Goal: Task Accomplishment & Management: Manage account settings

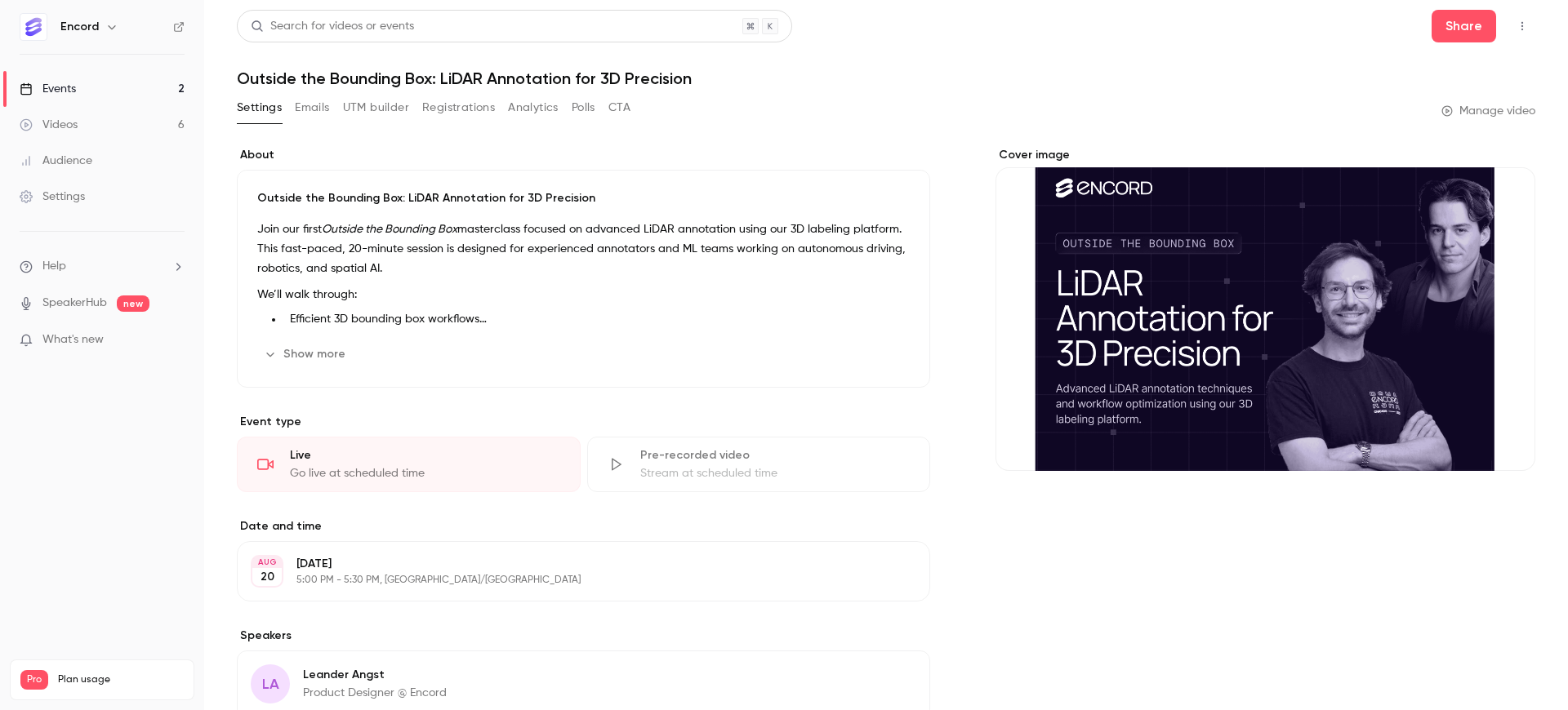
click at [120, 82] on link "Events 2" at bounding box center [102, 89] width 204 height 36
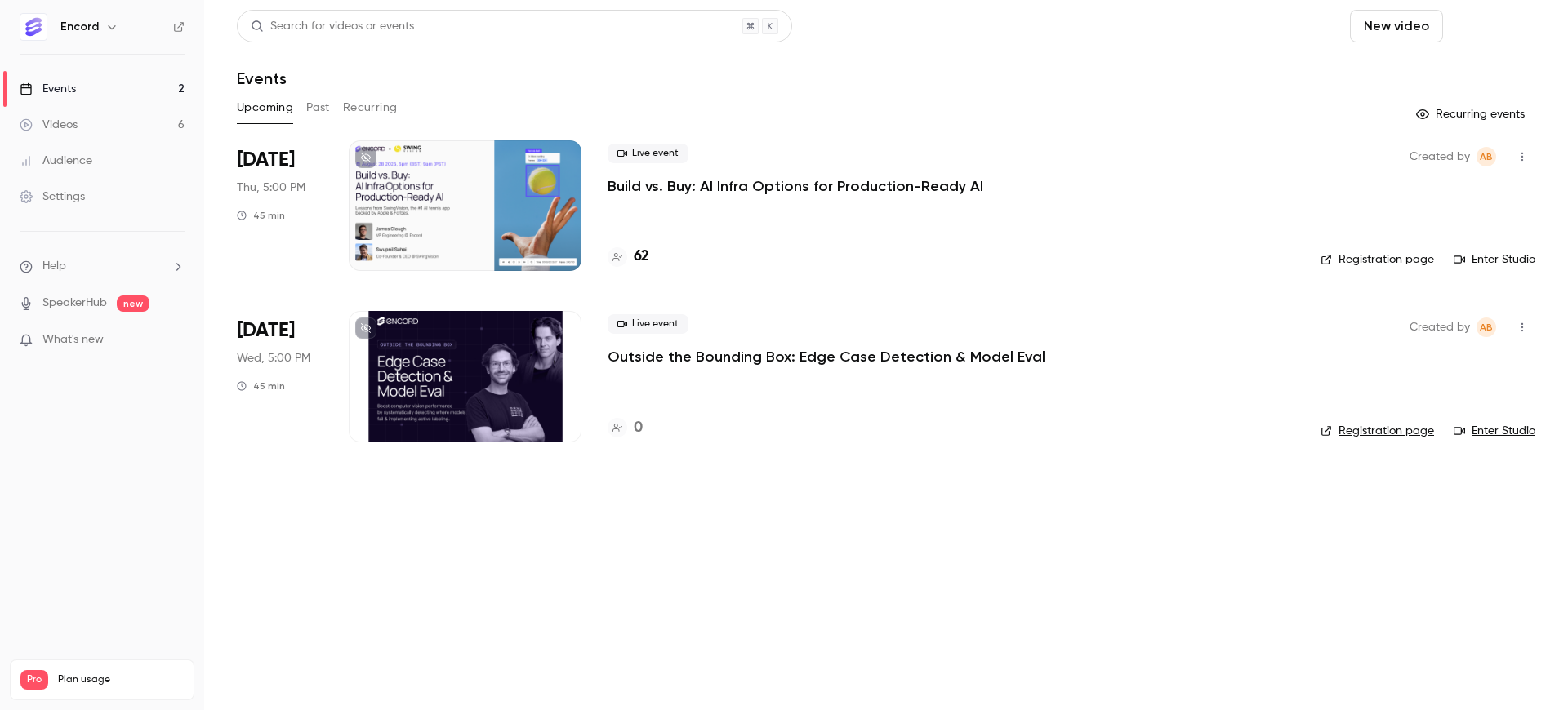
click at [1495, 22] on button "Schedule" at bounding box center [1492, 25] width 86 height 33
click at [1500, 74] on div "One time event" at bounding box center [1459, 70] width 124 height 16
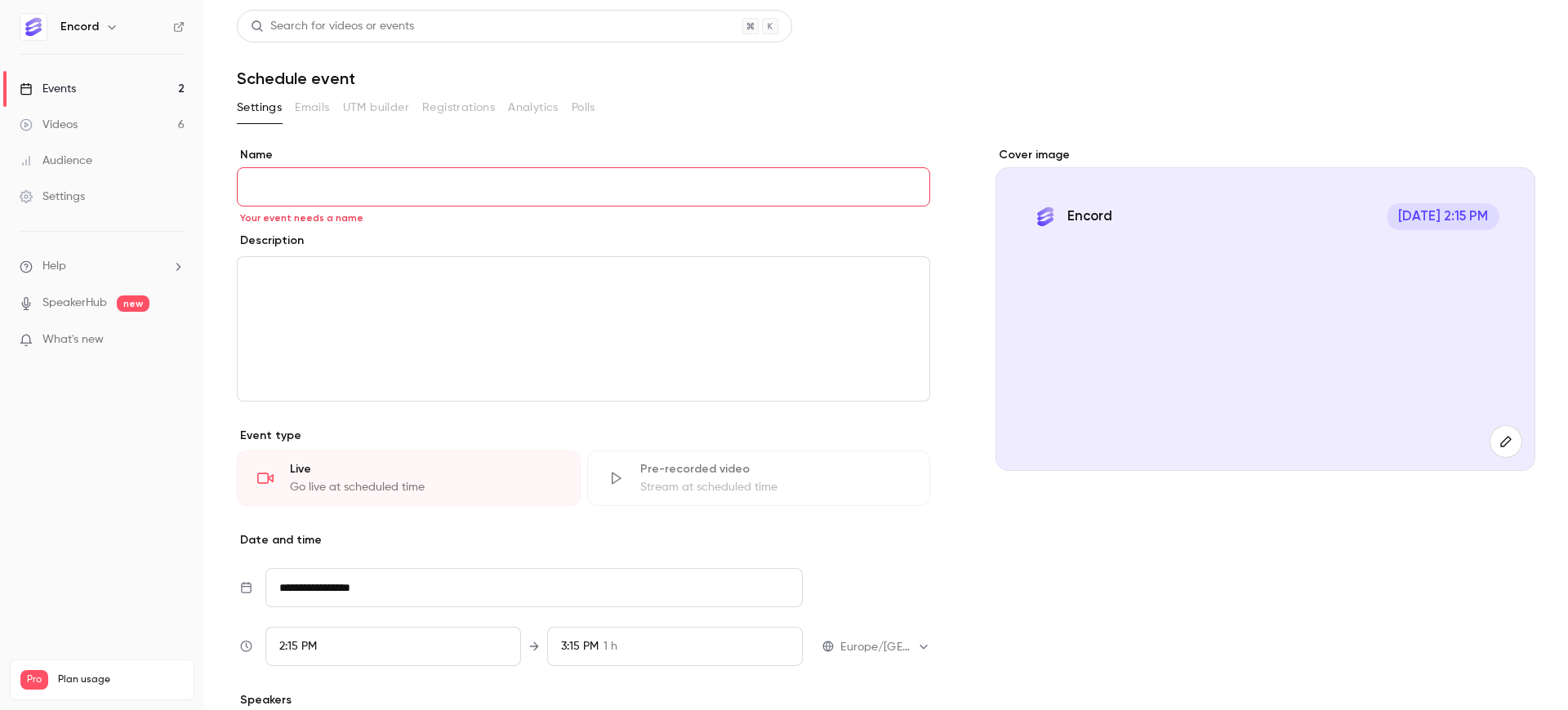
click at [107, 85] on link "Events 2" at bounding box center [102, 89] width 204 height 36
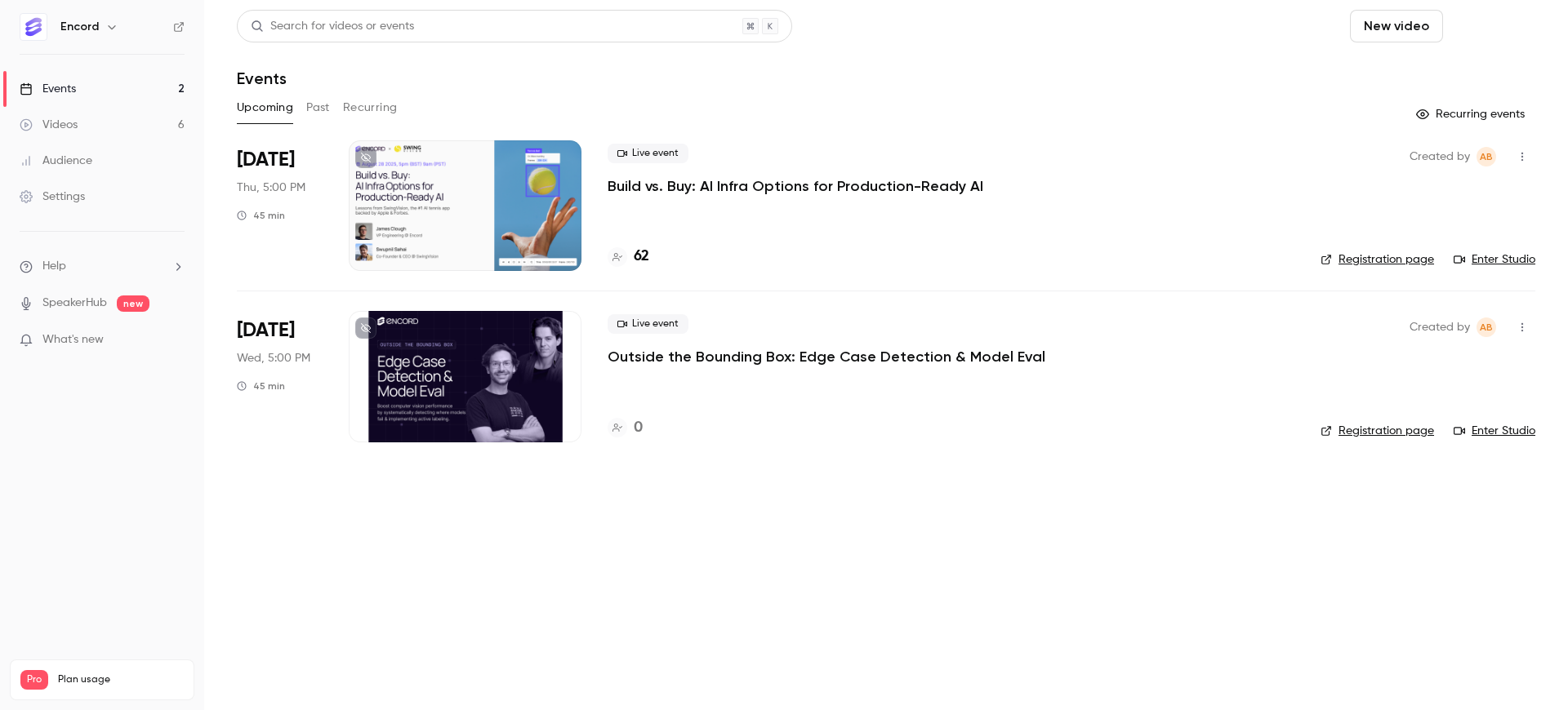
click at [1488, 15] on button "Schedule" at bounding box center [1492, 25] width 86 height 33
click at [1032, 79] on div at bounding box center [784, 355] width 1568 height 710
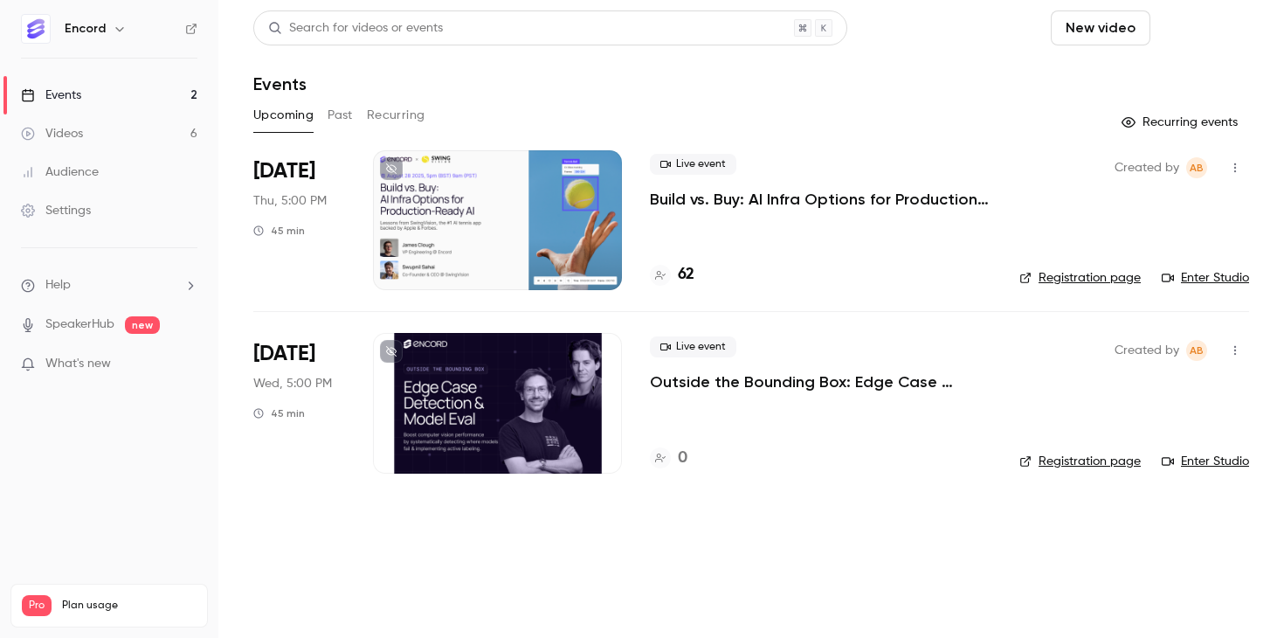
click at [1202, 29] on button "Schedule" at bounding box center [1204, 27] width 92 height 35
click at [1138, 87] on li "One time event" at bounding box center [1154, 75] width 189 height 45
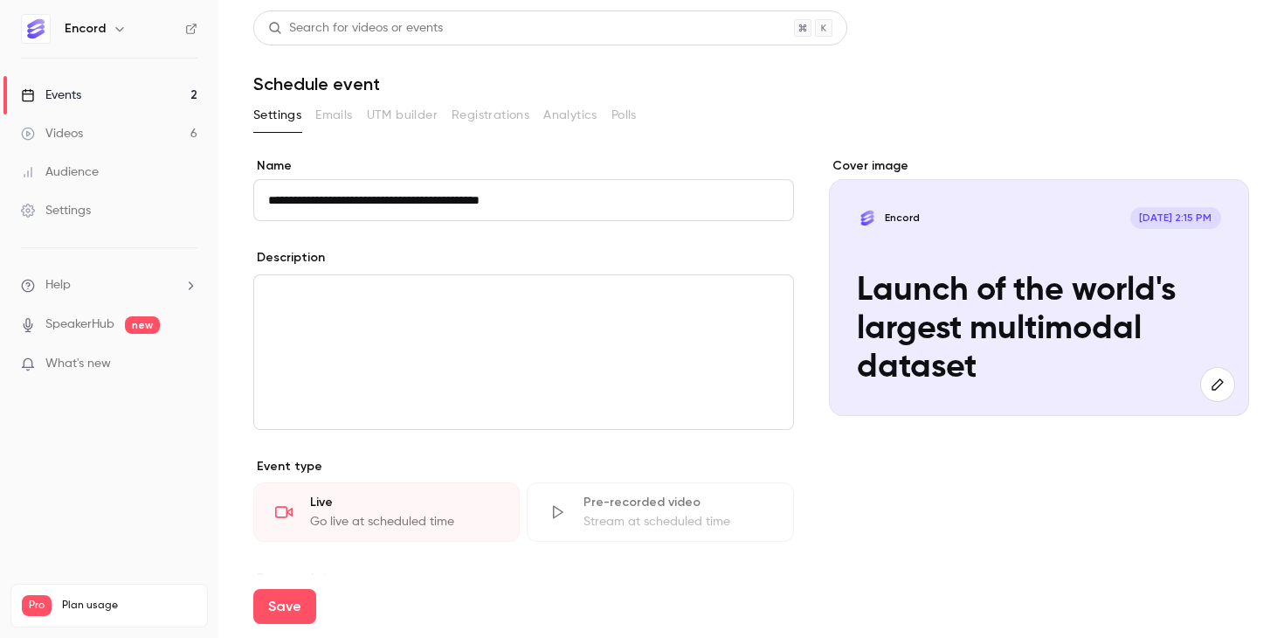
type input "**********"
click at [474, 353] on div "editor" at bounding box center [523, 352] width 539 height 154
click at [335, 99] on div "**********" at bounding box center [751, 486] width 996 height 952
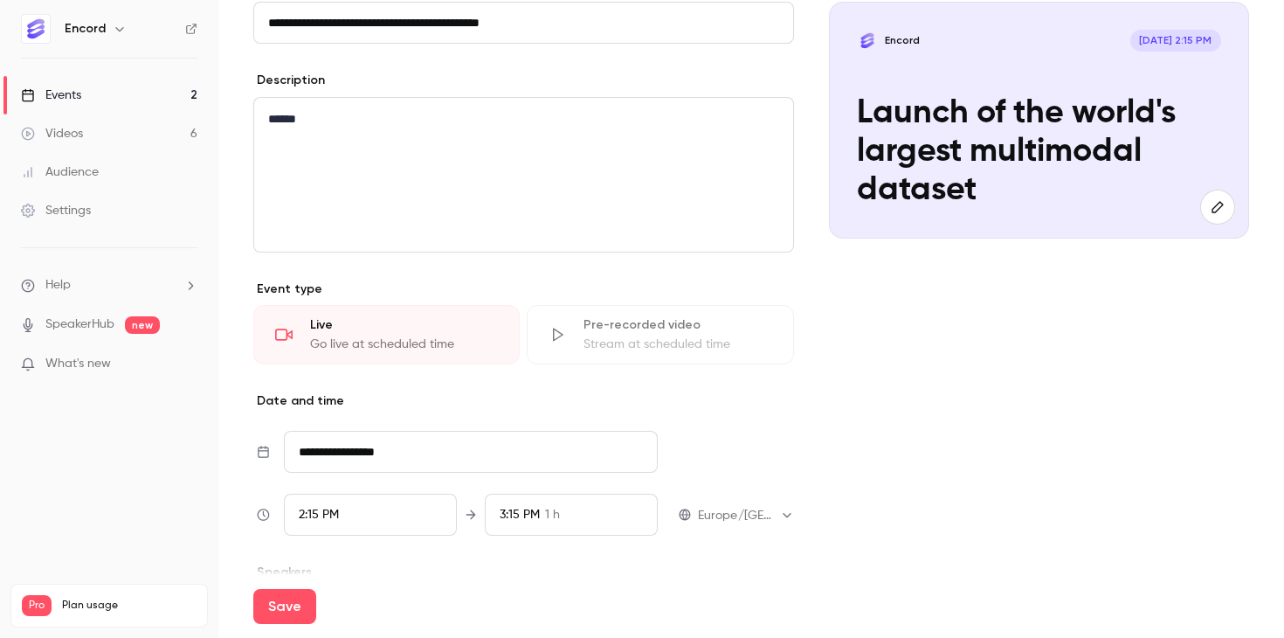
scroll to position [253, 0]
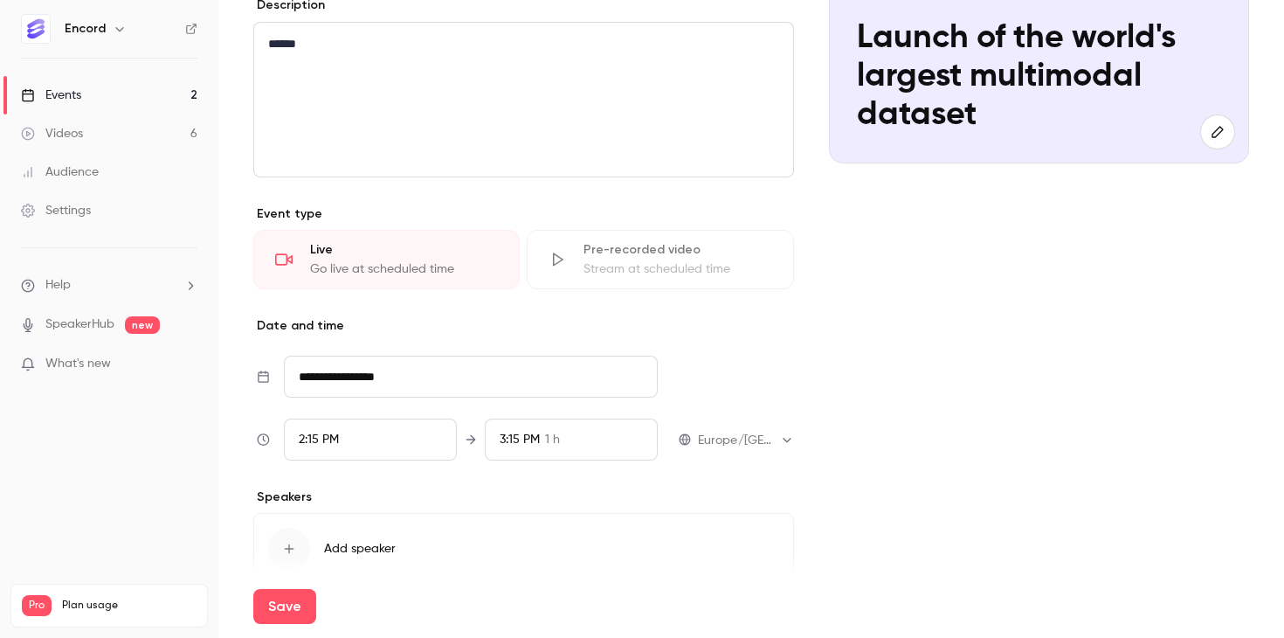
click at [347, 384] on input "**********" at bounding box center [471, 377] width 374 height 42
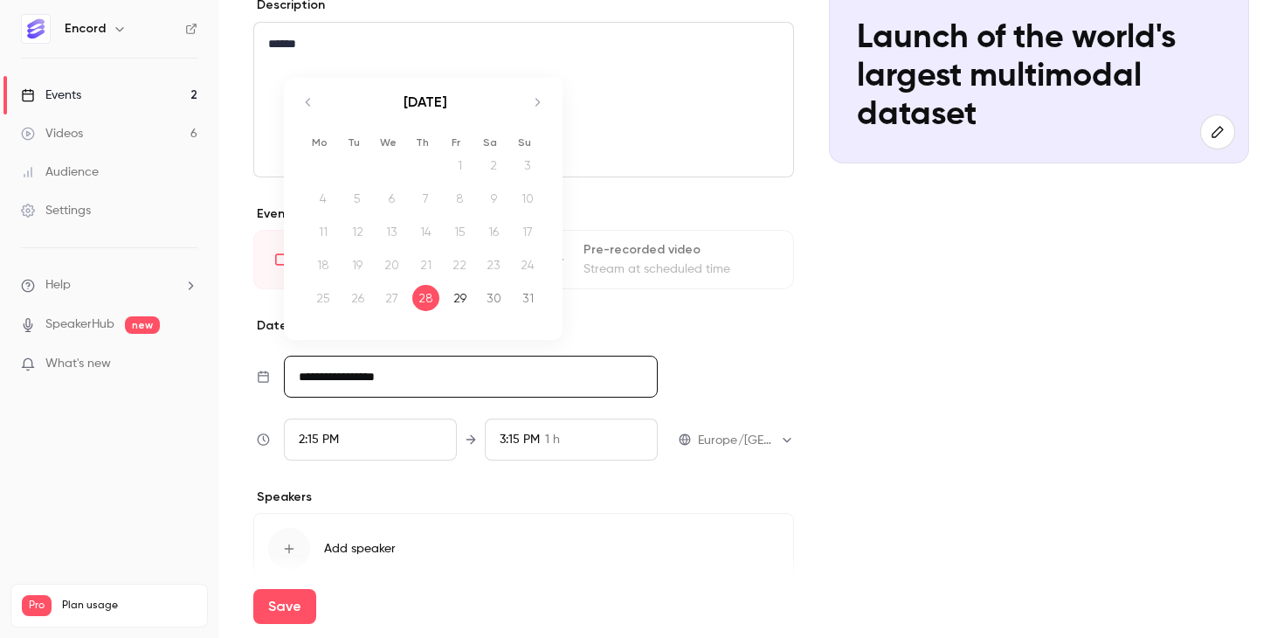
click at [536, 92] on icon "Move forward to switch to the next month." at bounding box center [537, 102] width 21 height 21
click at [460, 266] on div "26" at bounding box center [459, 265] width 27 height 26
type input "**********"
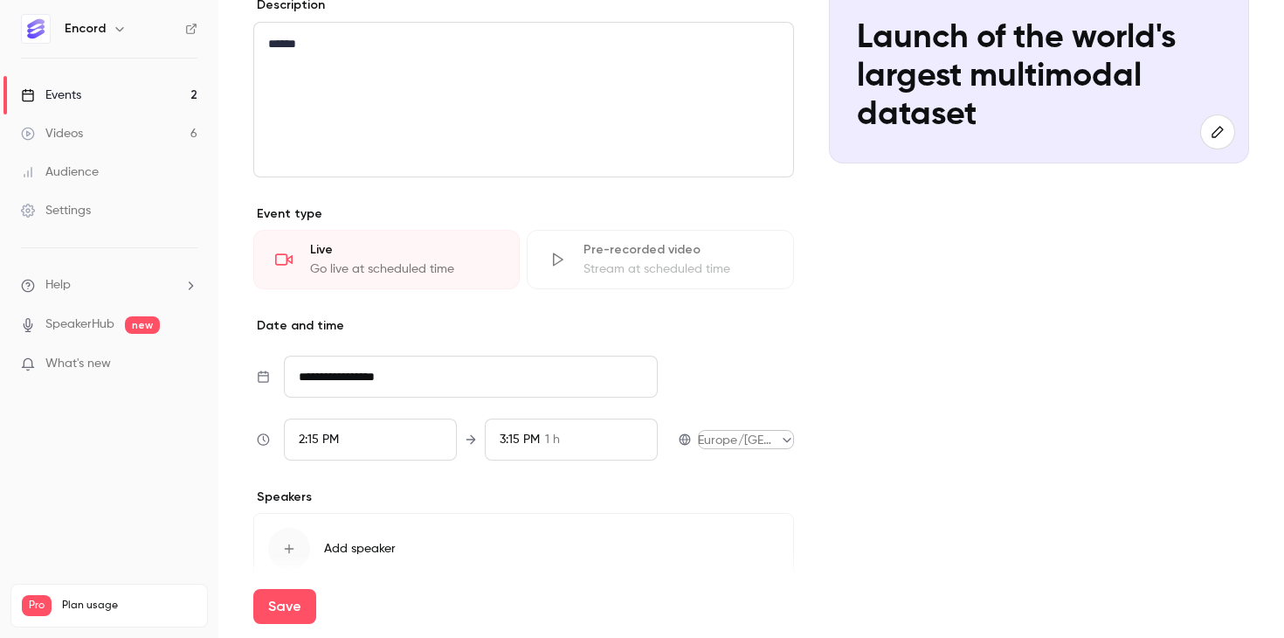
click at [711, 435] on body "**********" at bounding box center [642, 319] width 1284 height 638
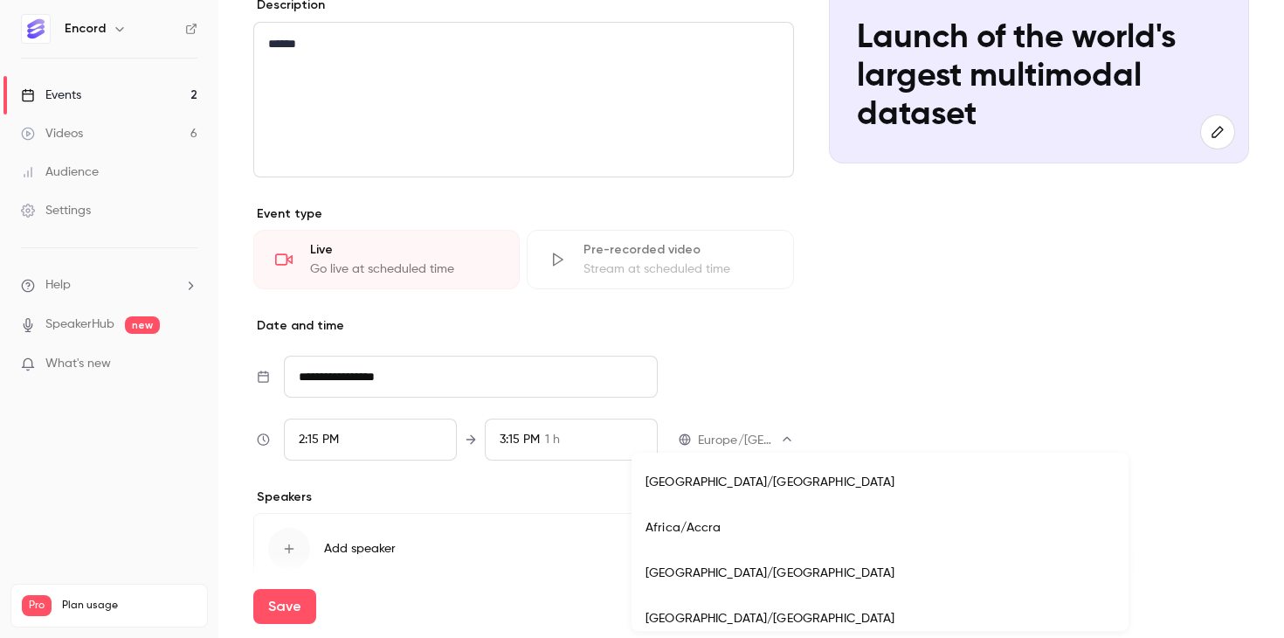
scroll to position [15207, 0]
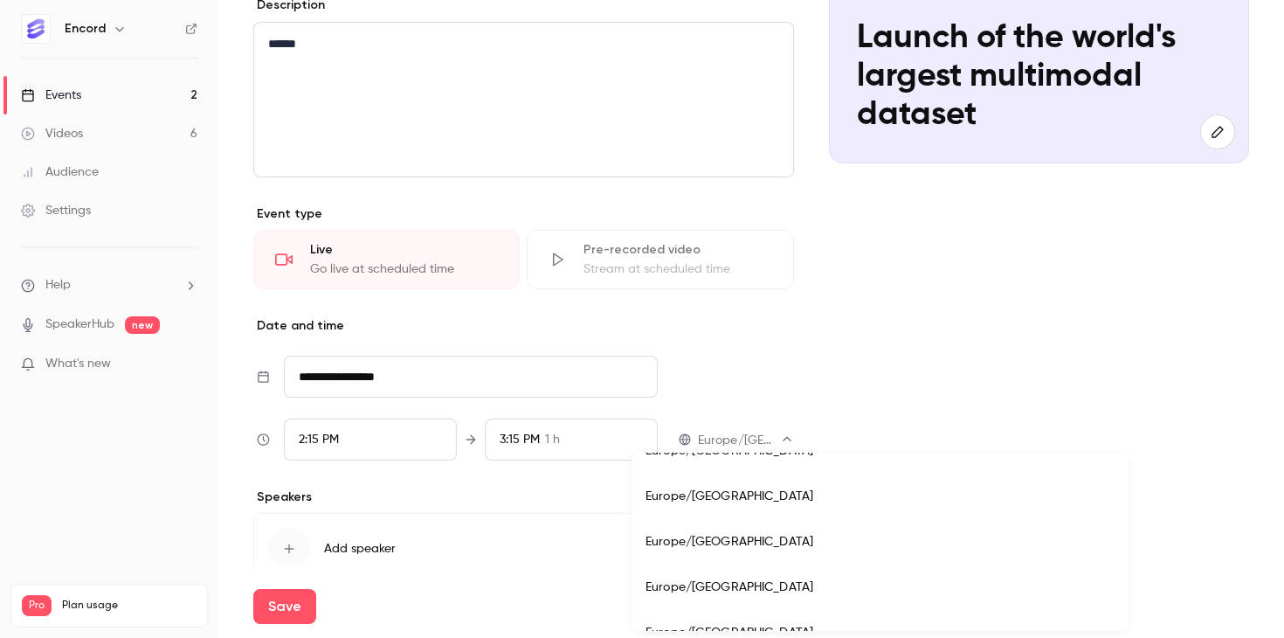
click at [903, 451] on div at bounding box center [642, 319] width 1284 height 638
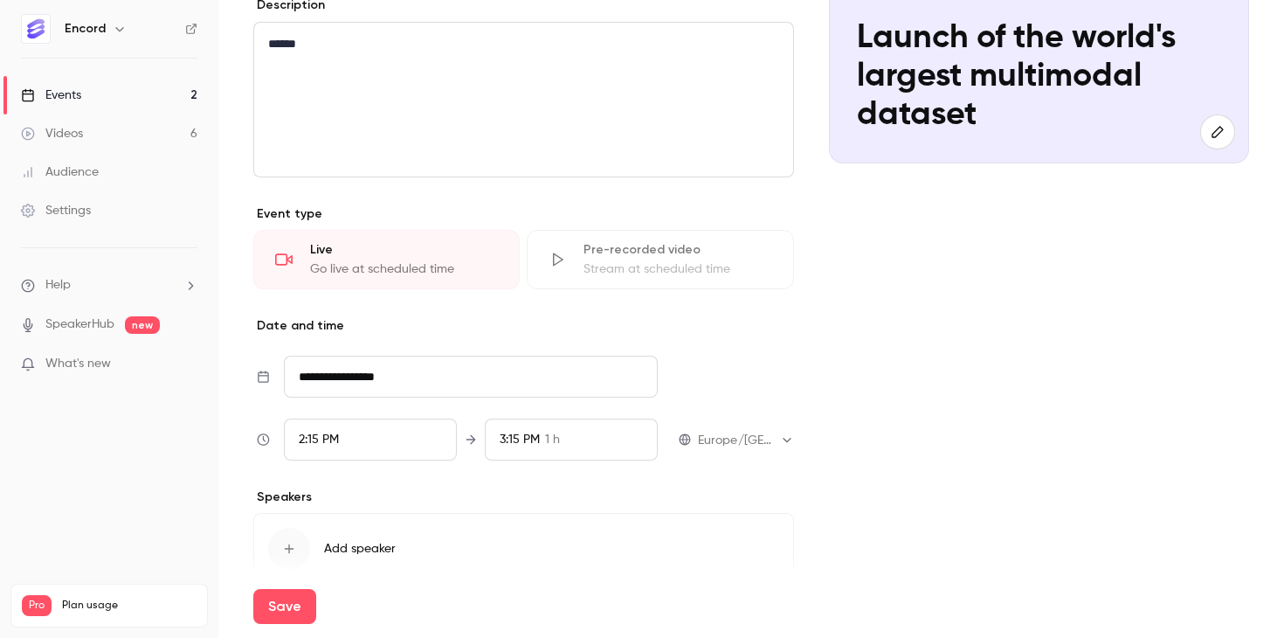
click at [349, 452] on div "2:15 PM" at bounding box center [370, 440] width 173 height 42
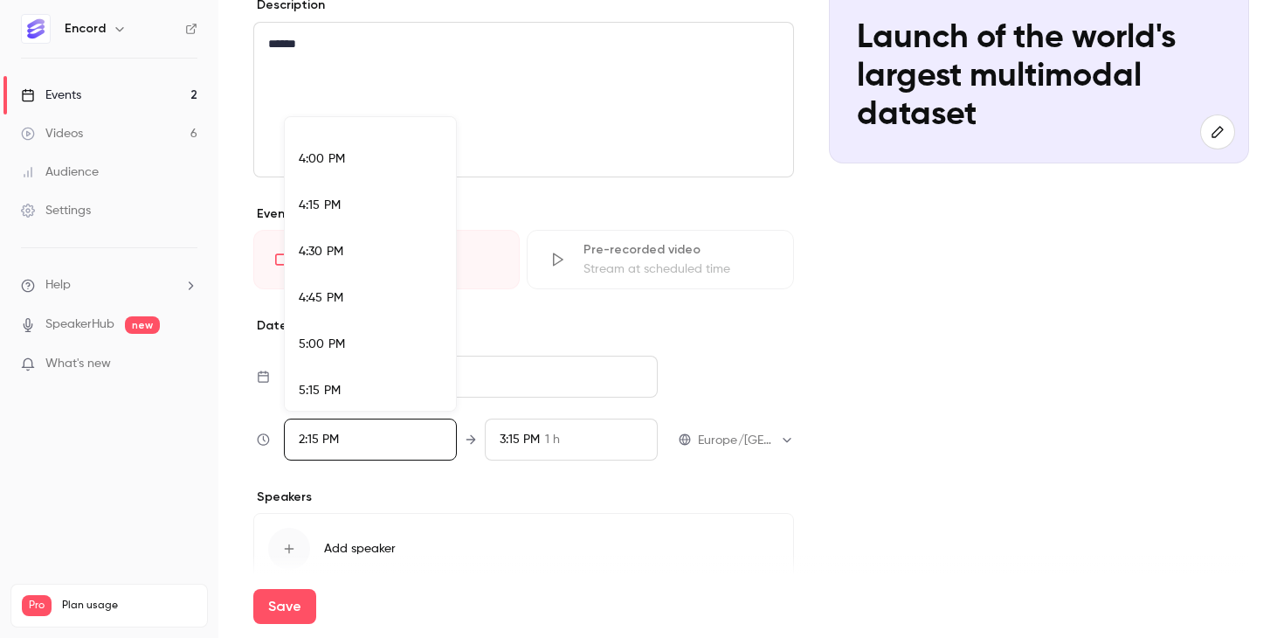
scroll to position [2952, 0]
click at [367, 343] on div "5:00 PM" at bounding box center [370, 338] width 143 height 18
click at [599, 502] on div at bounding box center [642, 319] width 1284 height 638
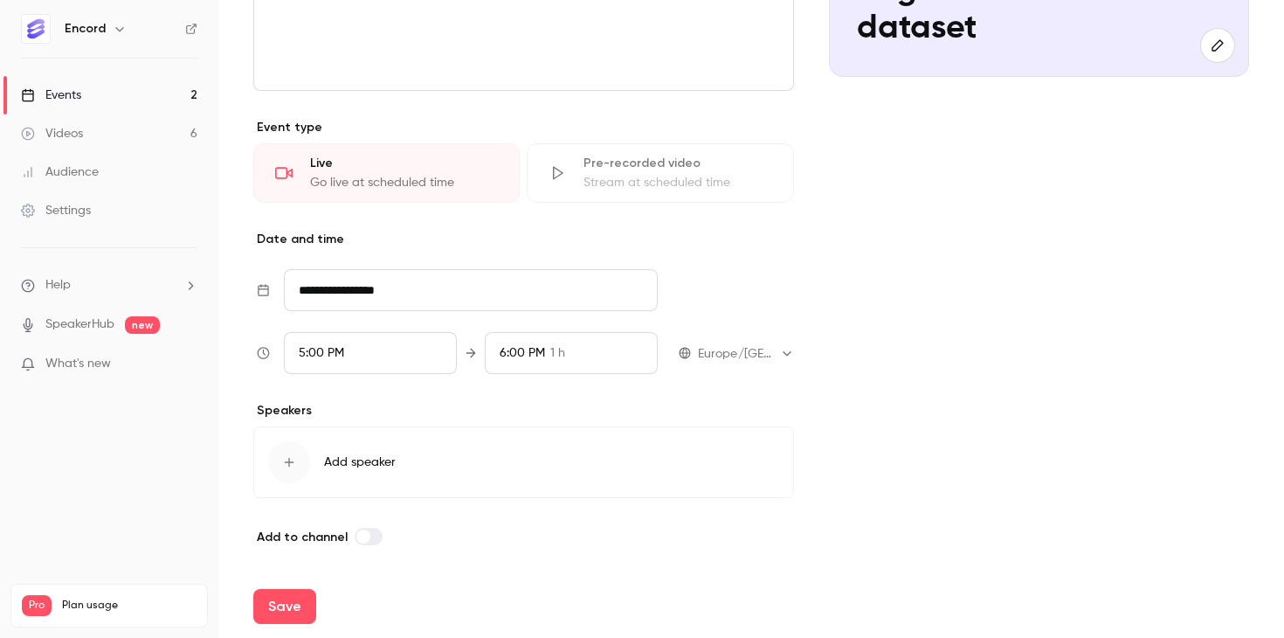
scroll to position [338, 0]
click at [284, 604] on button "Save" at bounding box center [284, 606] width 63 height 35
type input "**********"
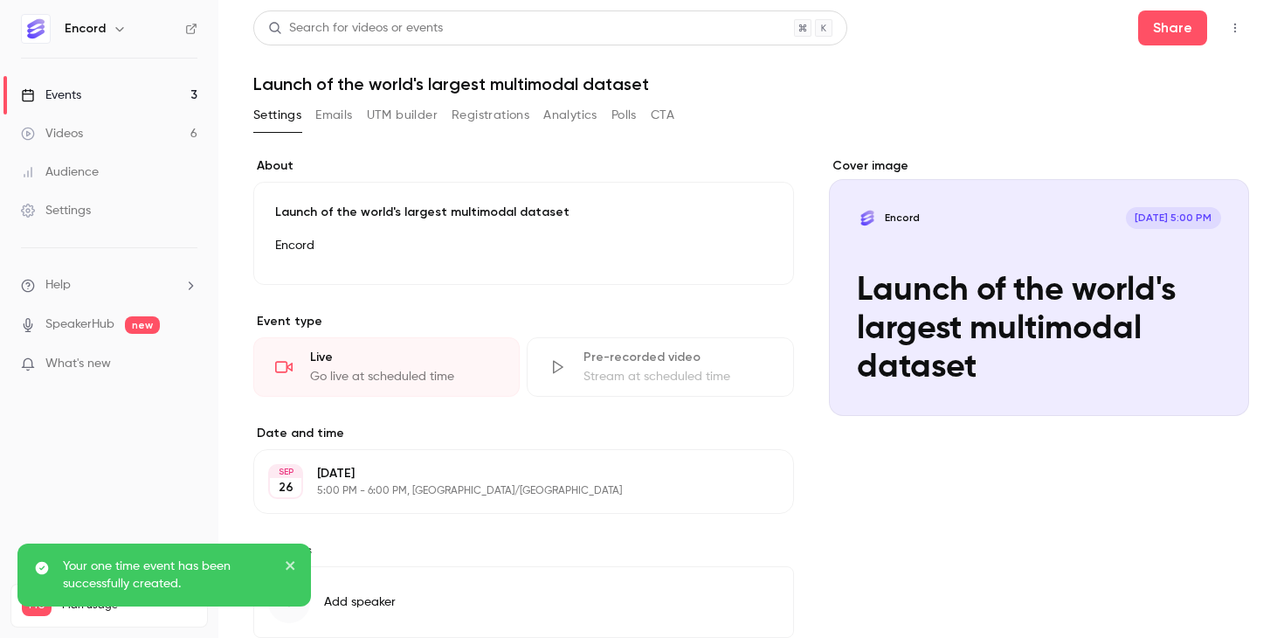
click at [110, 137] on link "Videos 6" at bounding box center [109, 133] width 218 height 38
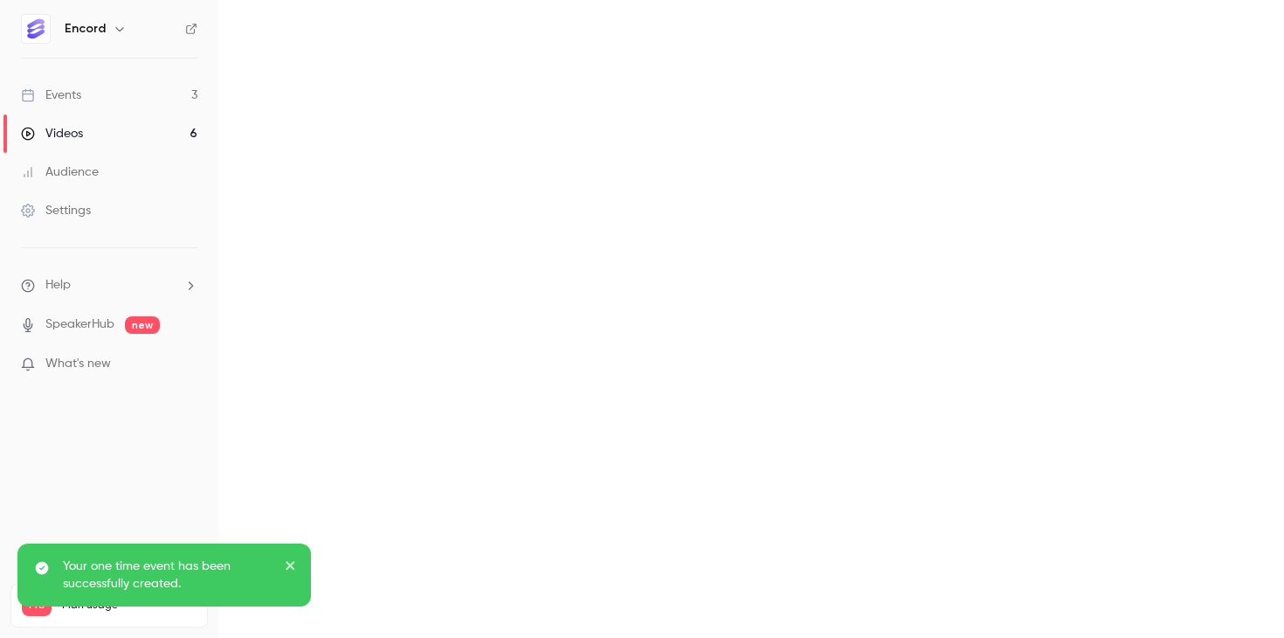
click at [109, 105] on link "Events 3" at bounding box center [109, 95] width 218 height 38
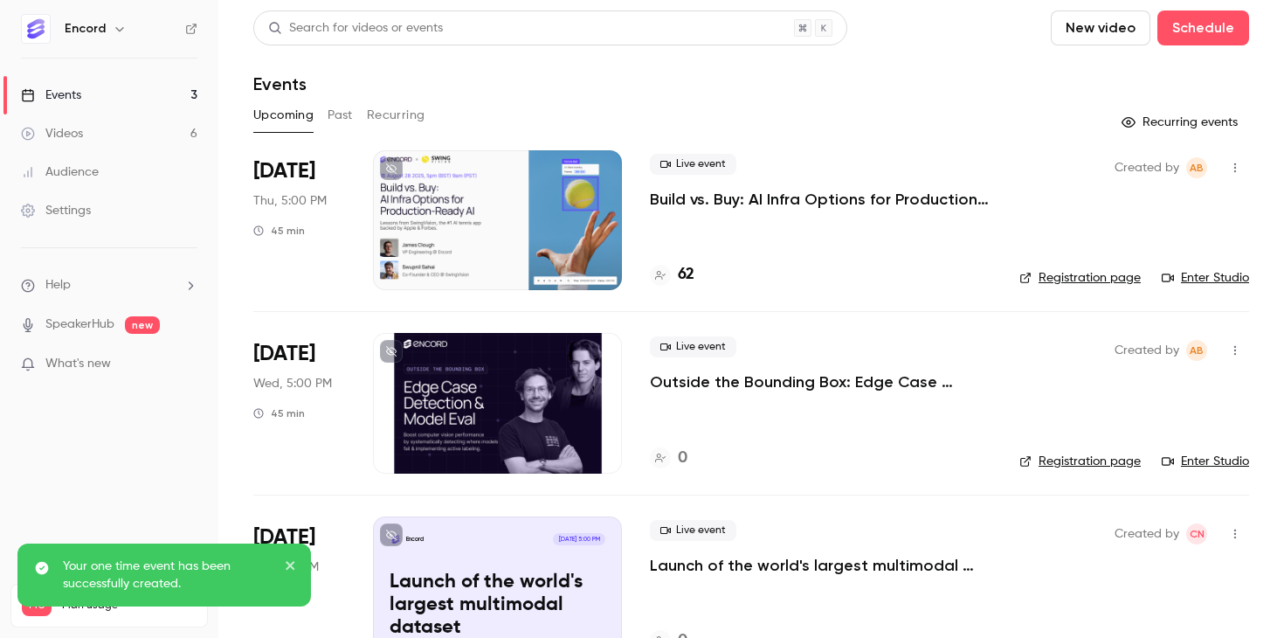
scroll to position [50, 0]
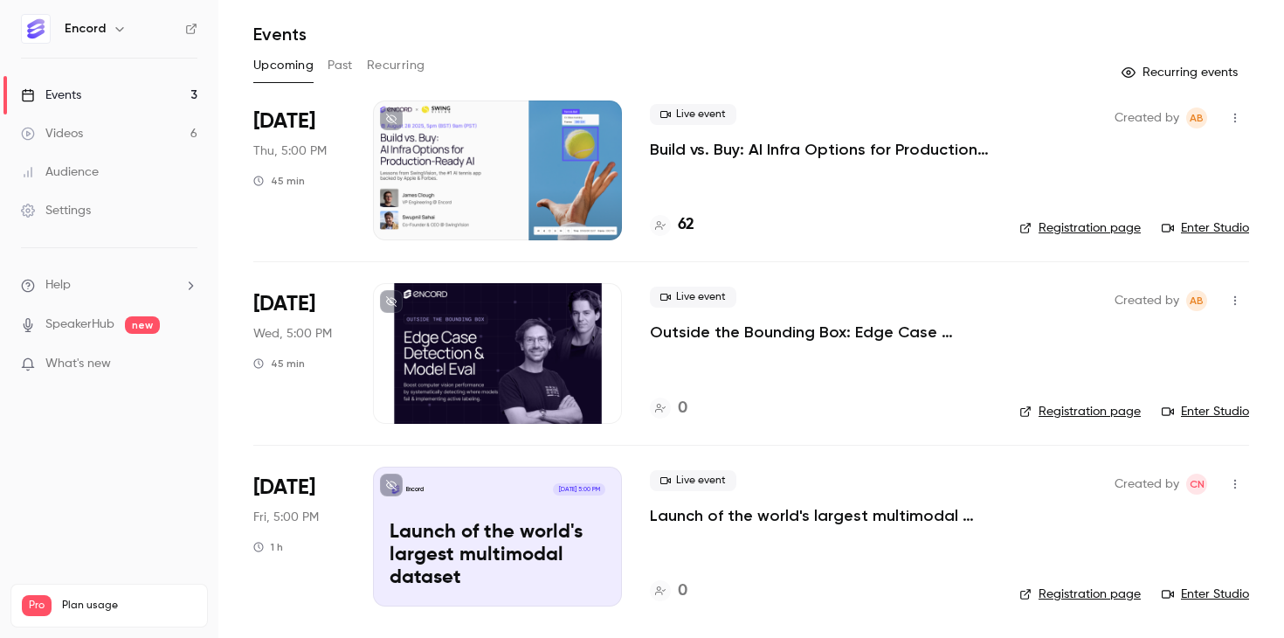
click at [673, 513] on p "Launch of the world's largest multimodal dataset" at bounding box center [821, 515] width 342 height 21
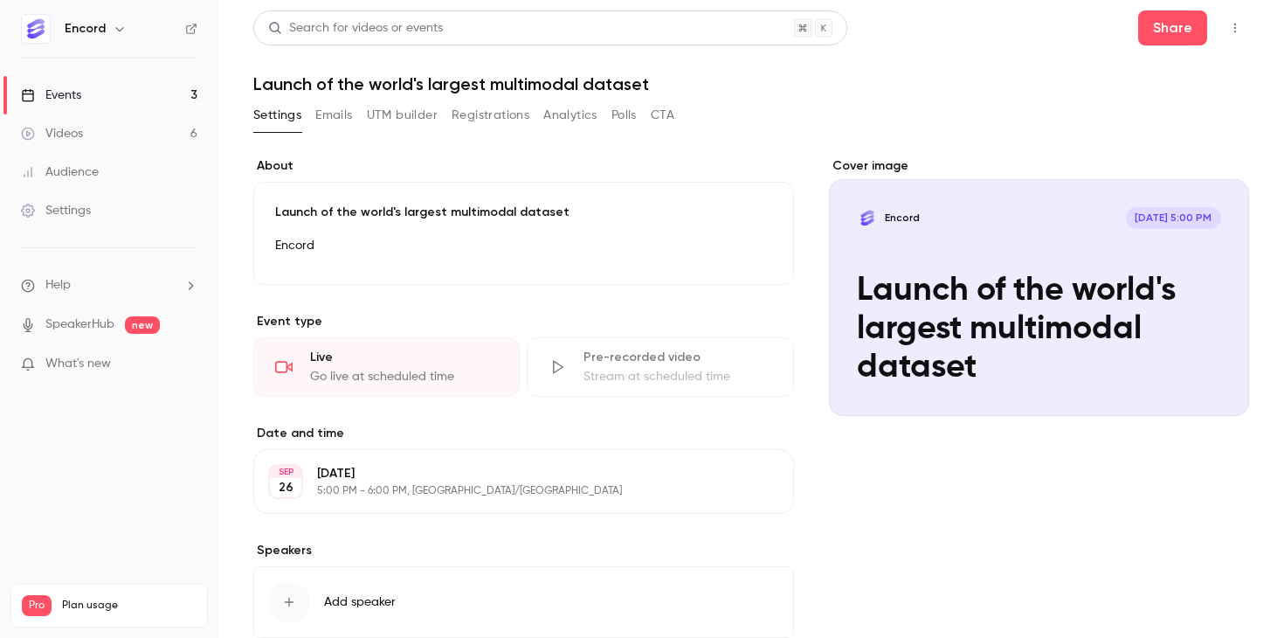
click at [323, 121] on button "Emails" at bounding box center [333, 115] width 37 height 28
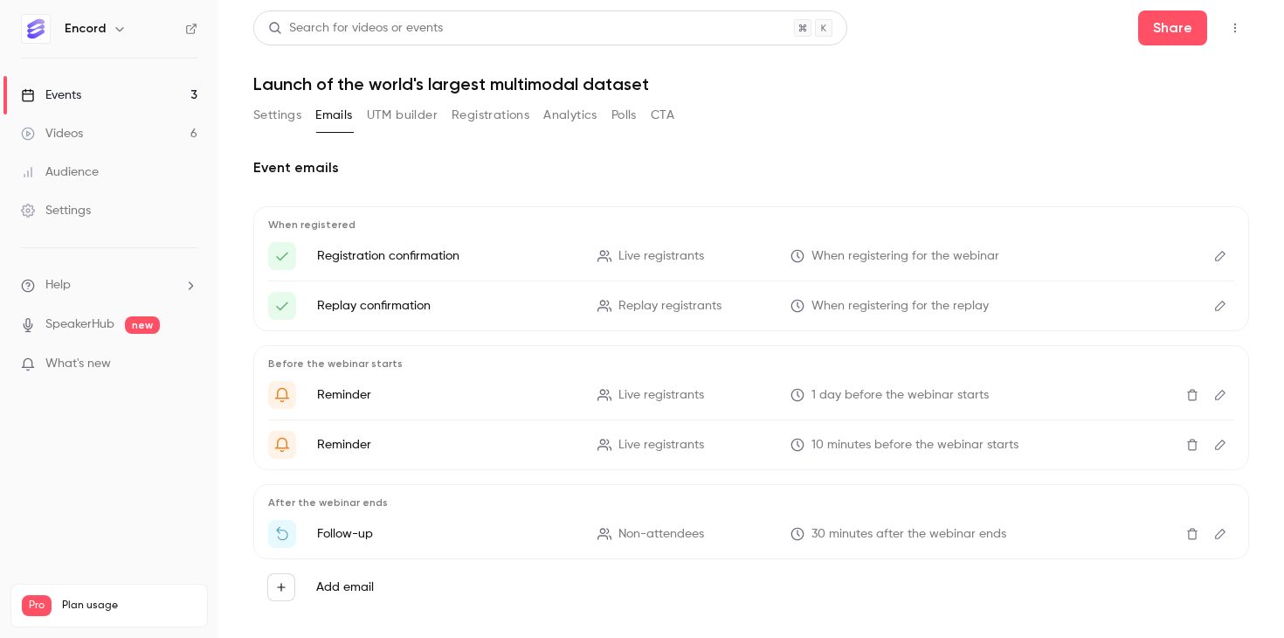
scroll to position [23, 0]
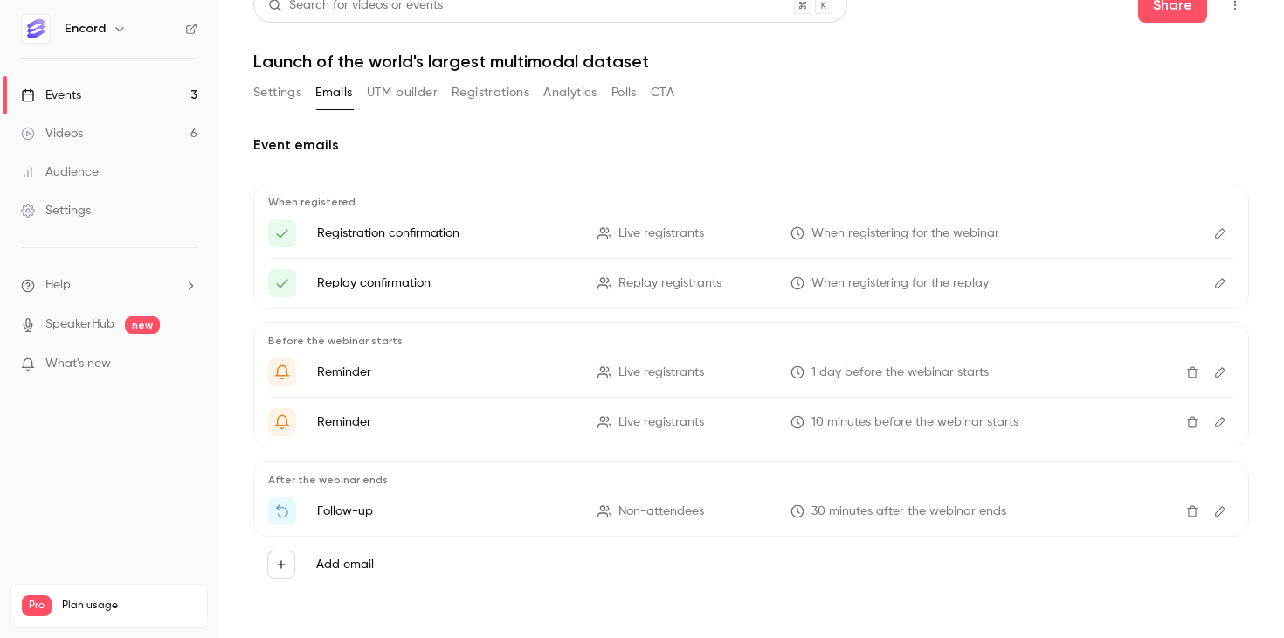
click at [1221, 245] on button "Edit" at bounding box center [1221, 233] width 28 height 28
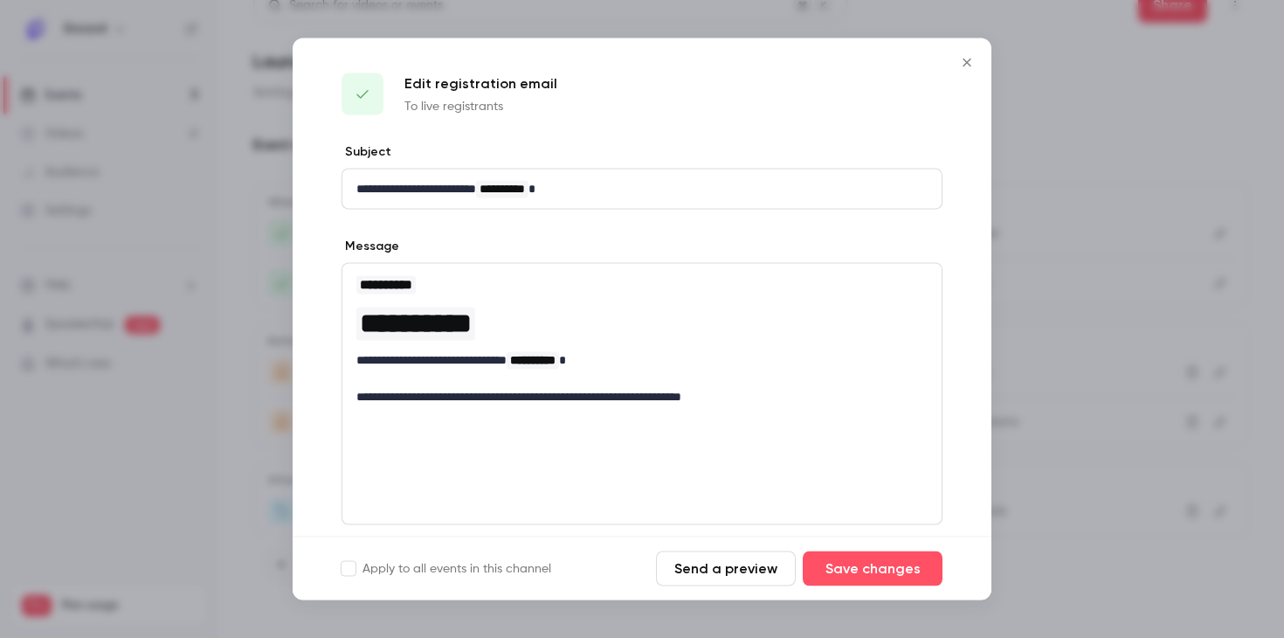
click at [1165, 277] on div at bounding box center [642, 319] width 1284 height 638
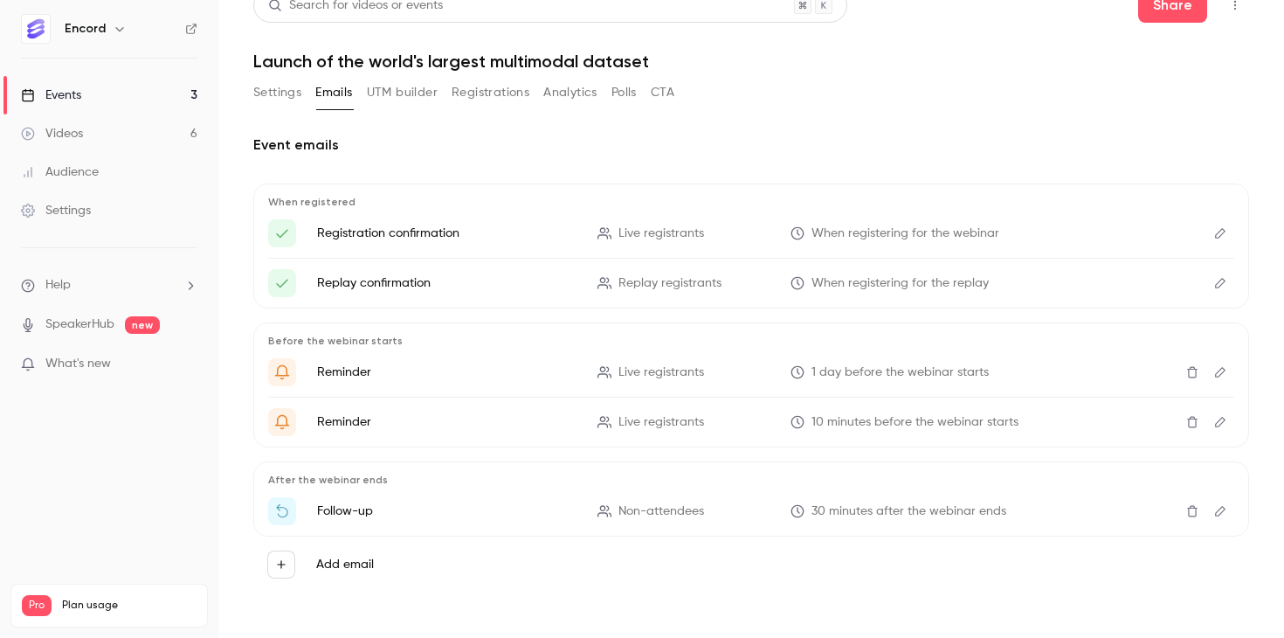
click at [141, 99] on link "Events 3" at bounding box center [109, 95] width 218 height 38
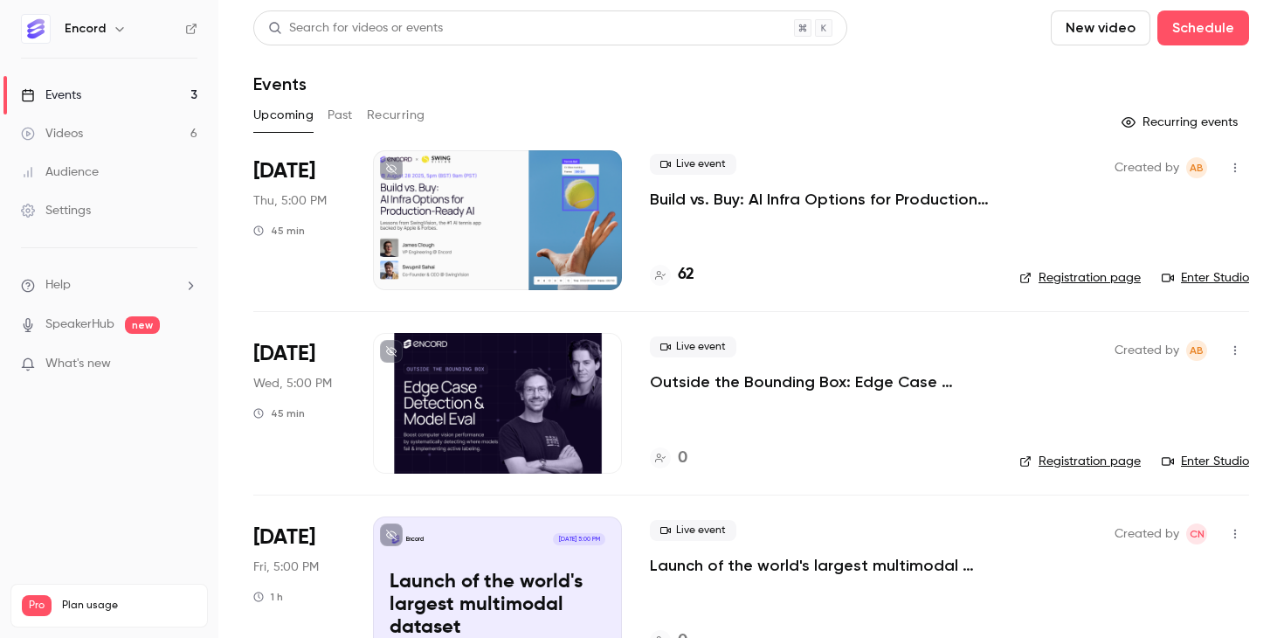
click at [742, 207] on p "Build vs. Buy: AI Infra Options for Production-Ready AI" at bounding box center [821, 199] width 342 height 21
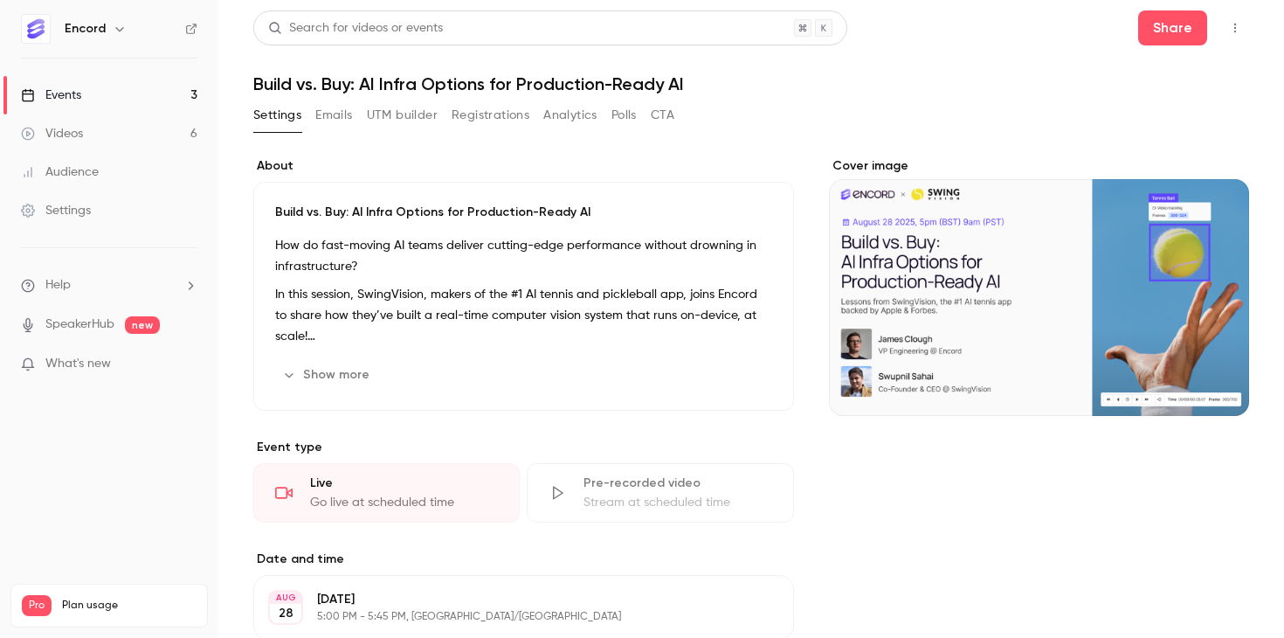
click at [339, 111] on button "Emails" at bounding box center [333, 115] width 37 height 28
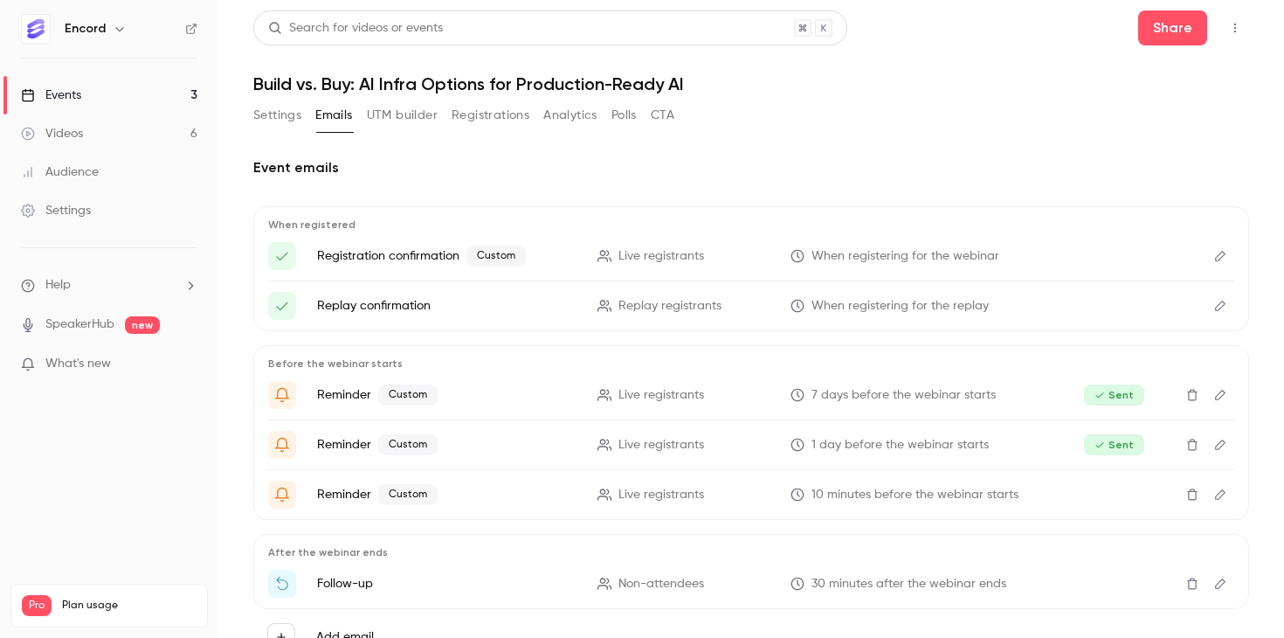
click at [1208, 259] on button "Edit" at bounding box center [1221, 256] width 28 height 28
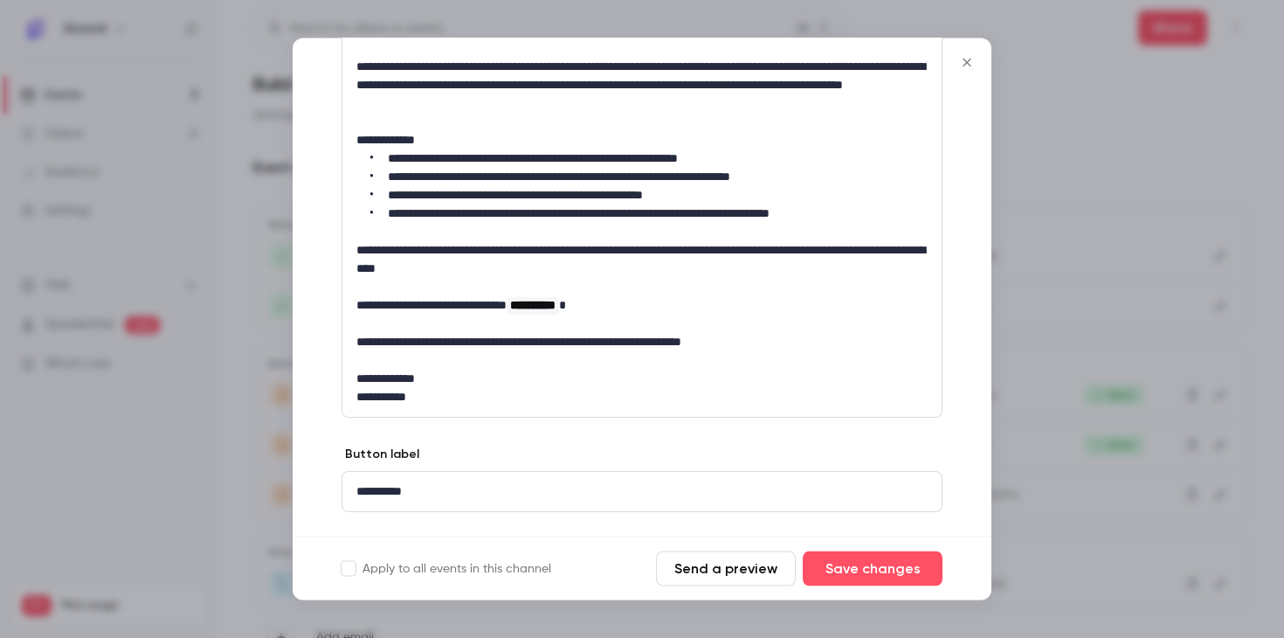
scroll to position [421, 0]
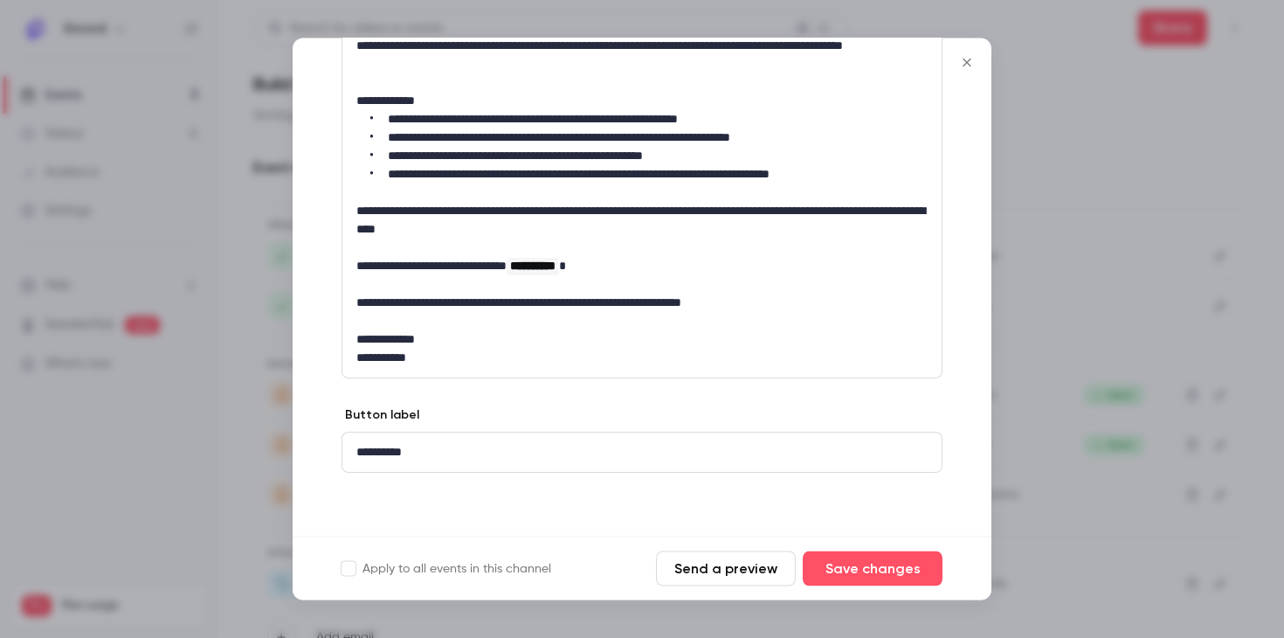
click at [1130, 291] on div at bounding box center [642, 319] width 1284 height 638
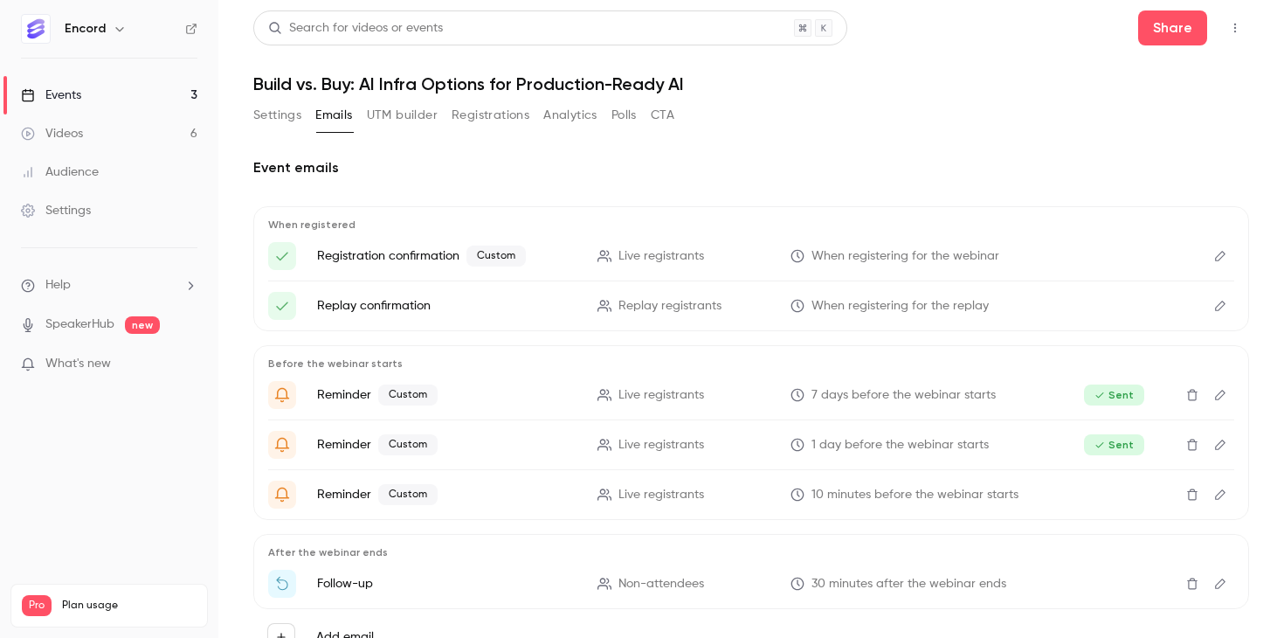
click at [1223, 308] on icon "Edit" at bounding box center [1221, 306] width 14 height 12
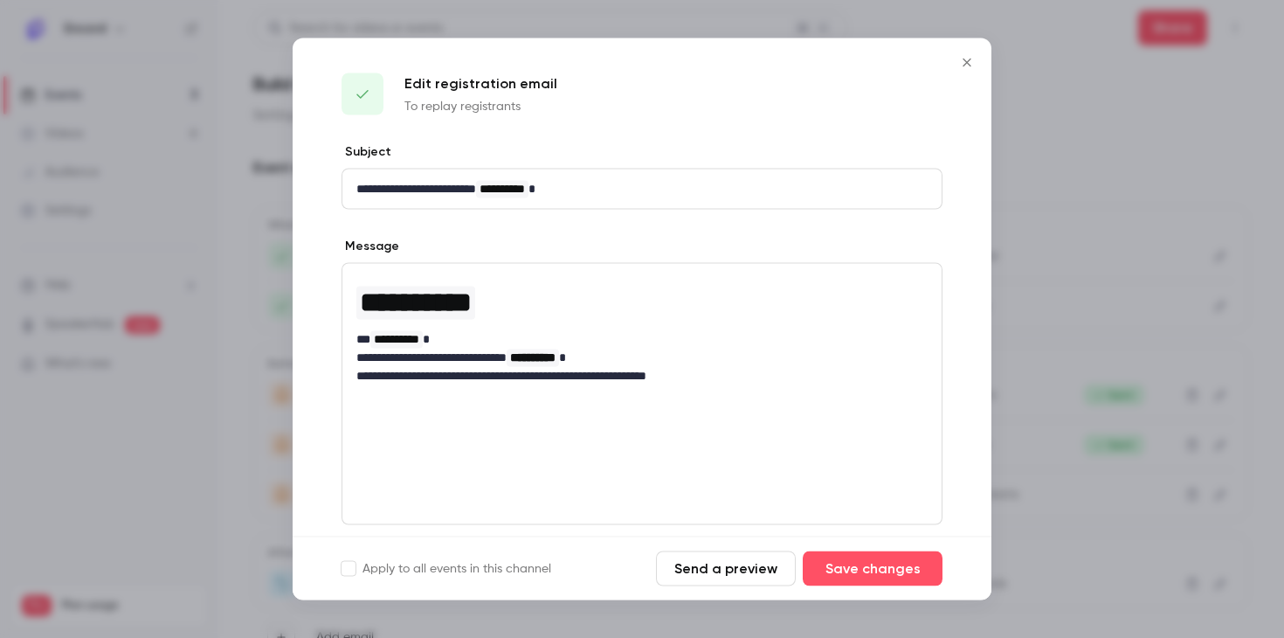
click at [1122, 308] on div at bounding box center [642, 319] width 1284 height 638
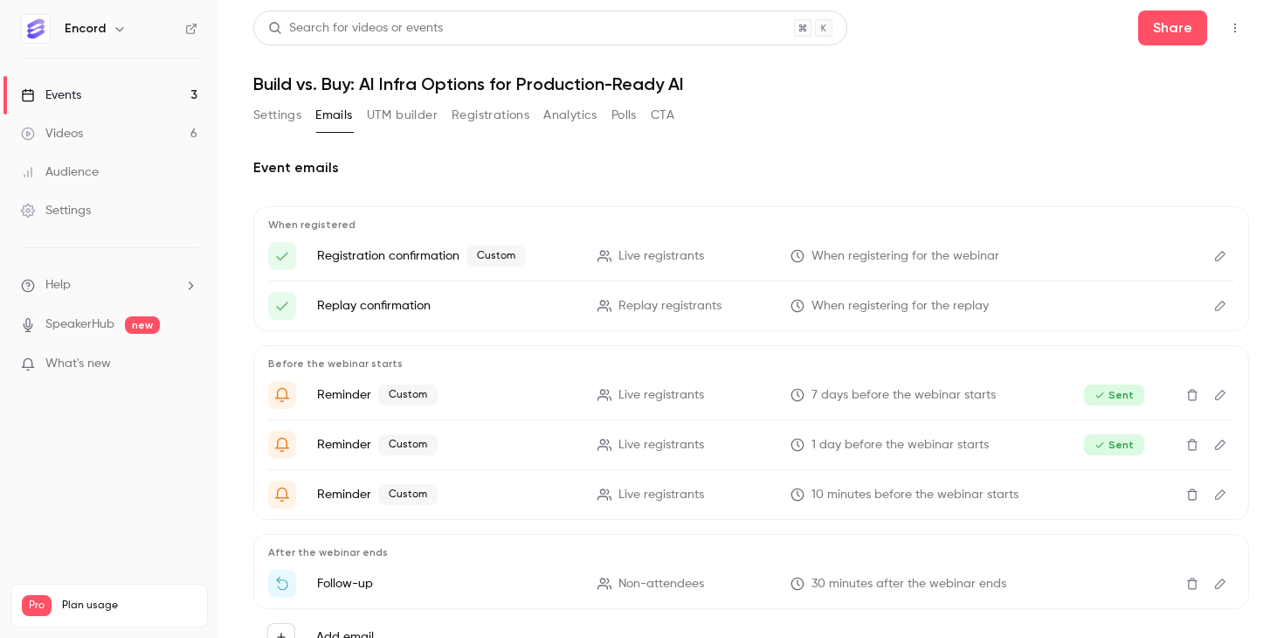
click at [1216, 307] on icon "Edit" at bounding box center [1220, 306] width 10 height 10
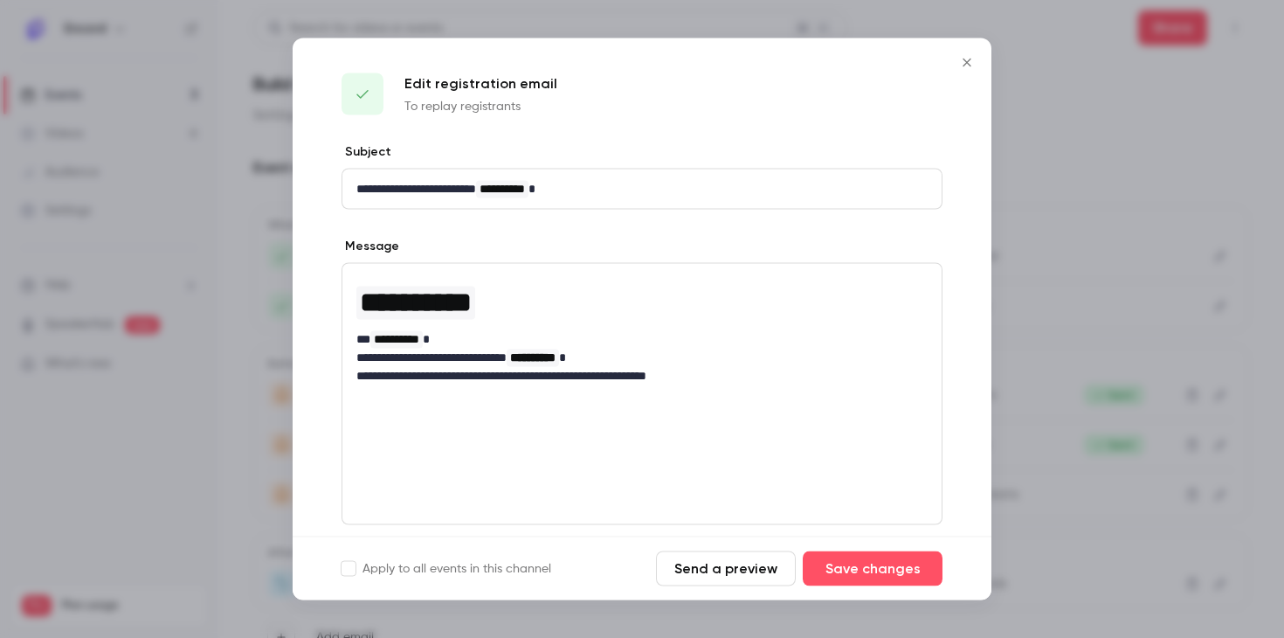
click at [1096, 467] on div at bounding box center [642, 319] width 1284 height 638
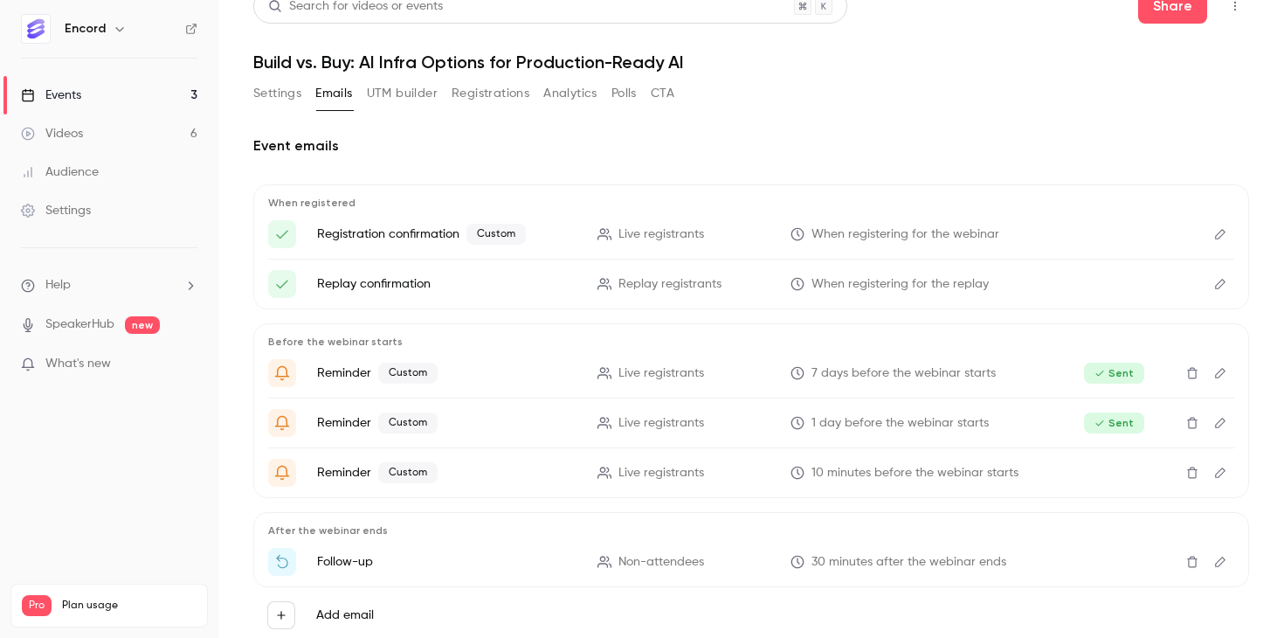
scroll to position [25, 0]
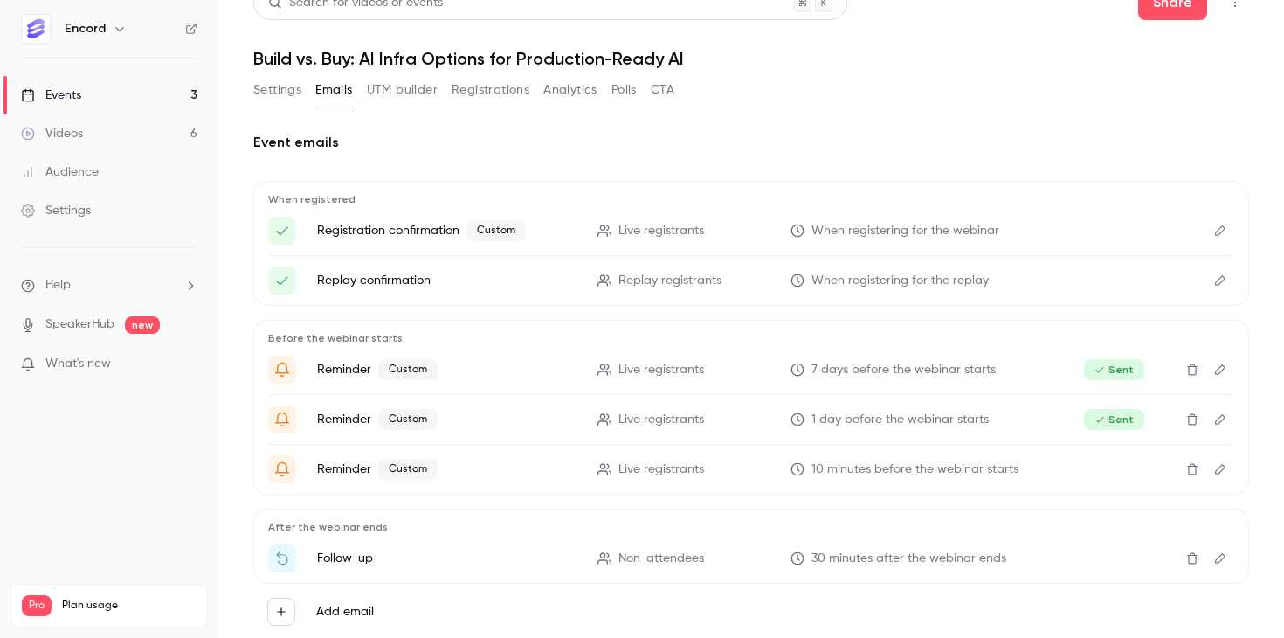
click at [803, 280] on icon "Here's your access link to {{ event_name }}!" at bounding box center [798, 280] width 13 height 13
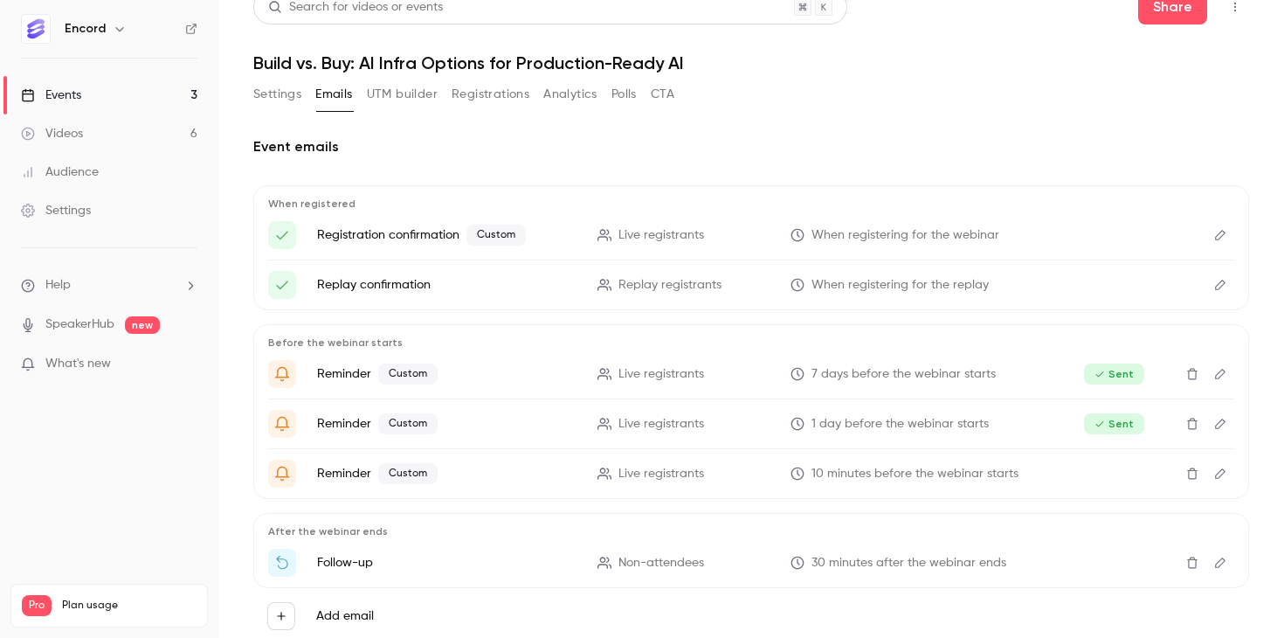
scroll to position [16, 0]
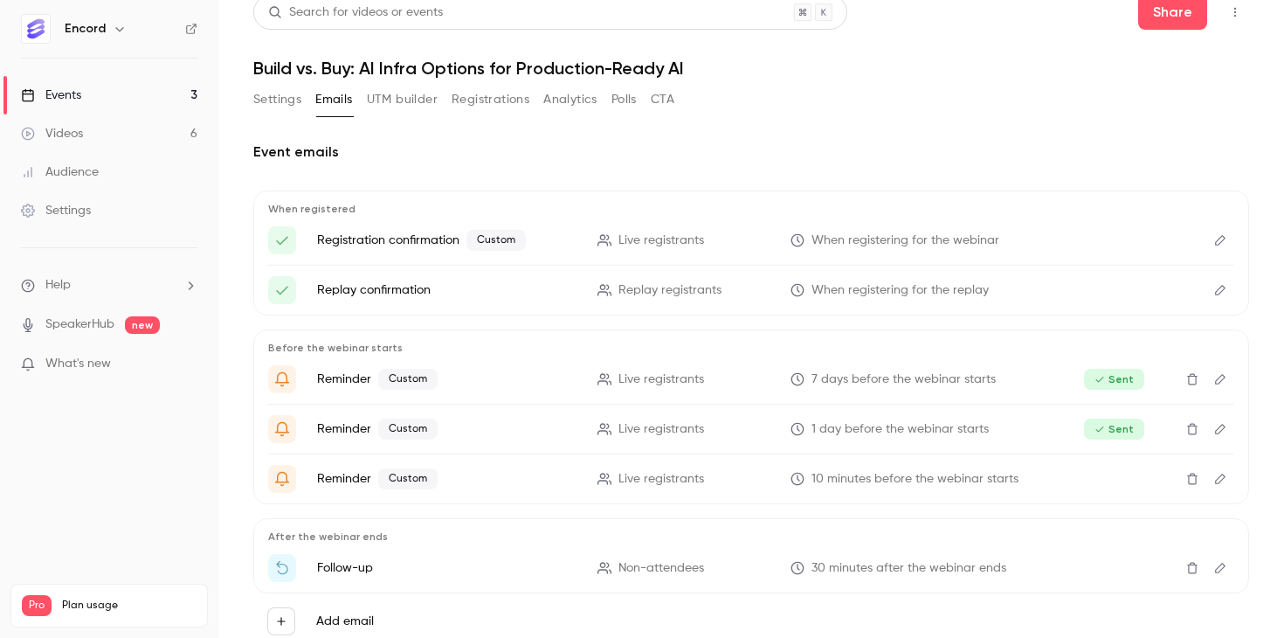
click at [408, 104] on button "UTM builder" at bounding box center [402, 100] width 71 height 28
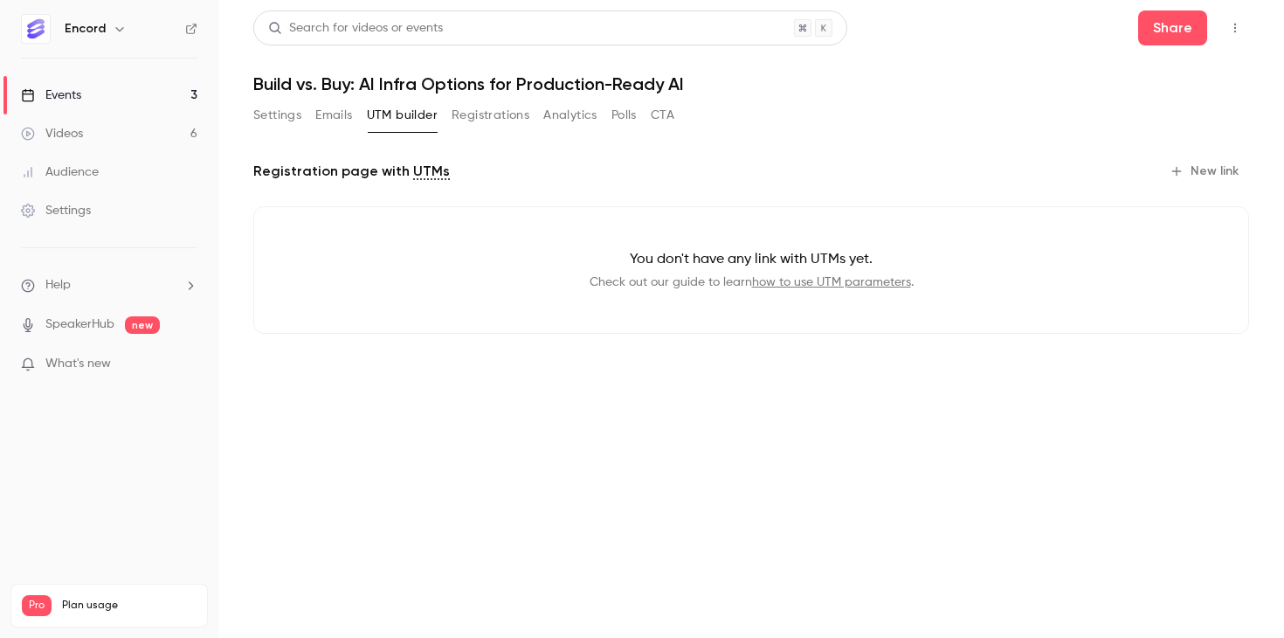
click at [329, 115] on button "Emails" at bounding box center [333, 115] width 37 height 28
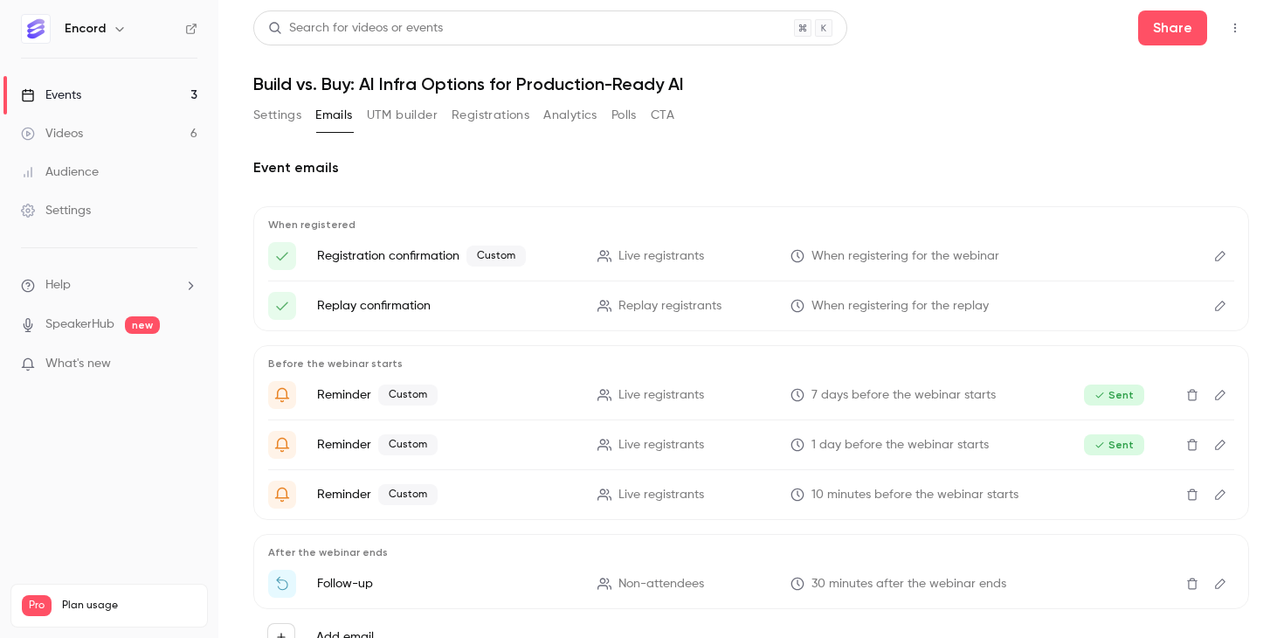
click at [503, 116] on button "Registrations" at bounding box center [491, 115] width 78 height 28
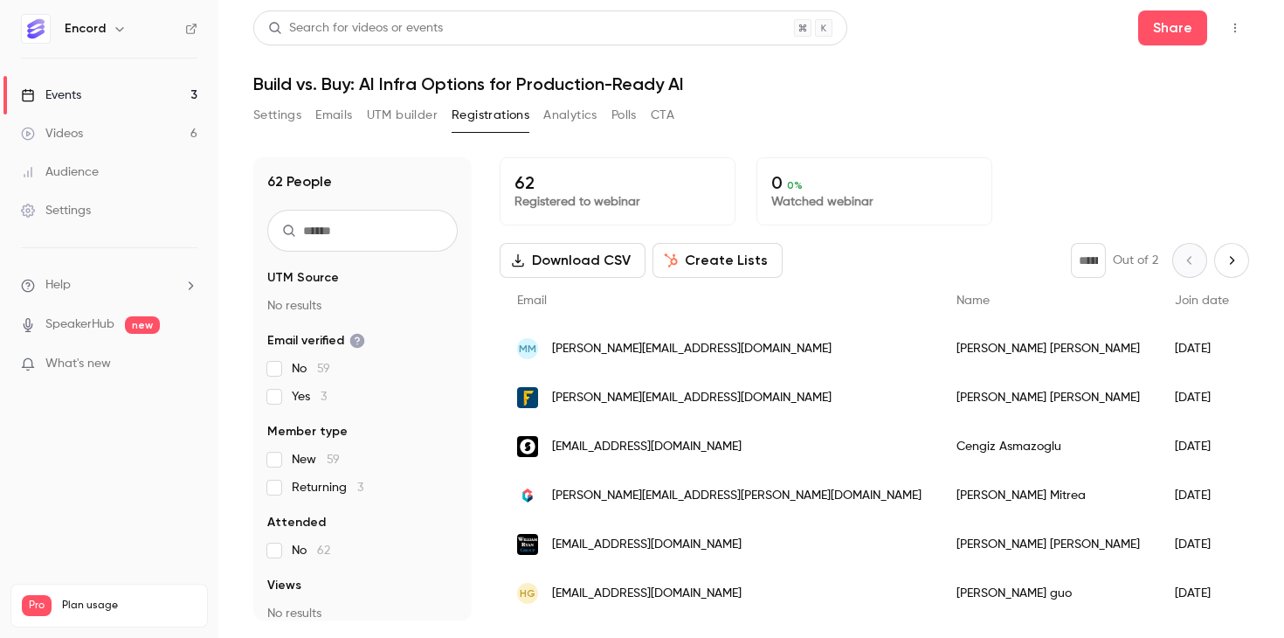
click at [564, 119] on button "Analytics" at bounding box center [570, 115] width 54 height 28
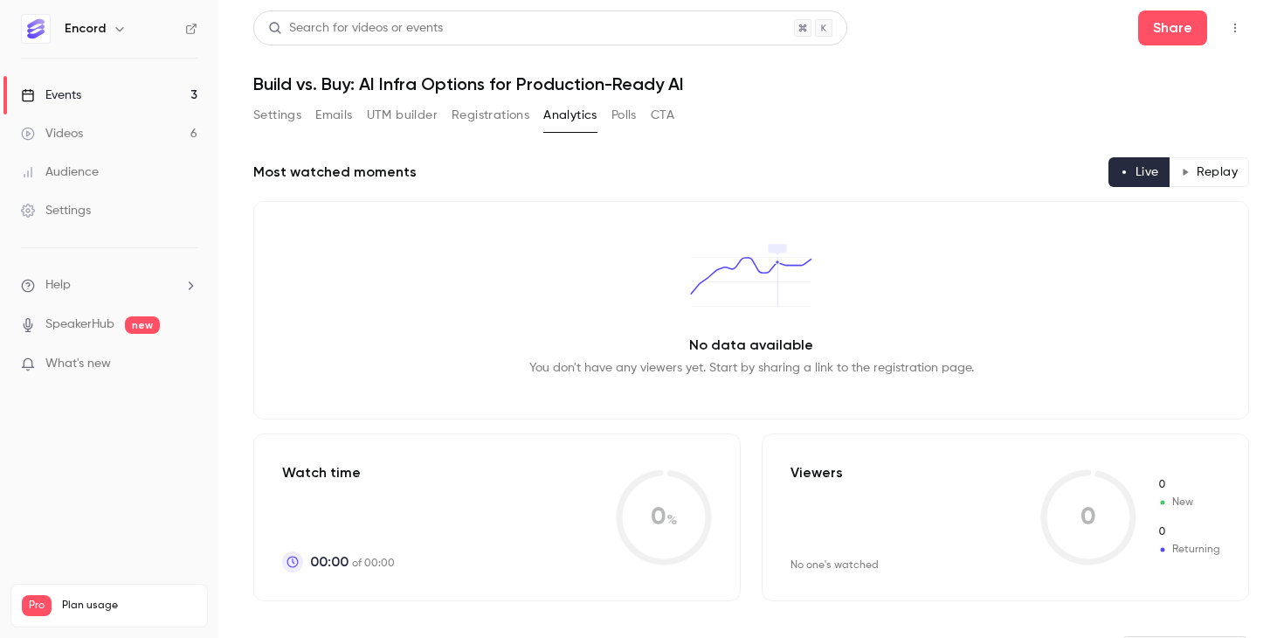
click at [506, 122] on button "Registrations" at bounding box center [491, 115] width 78 height 28
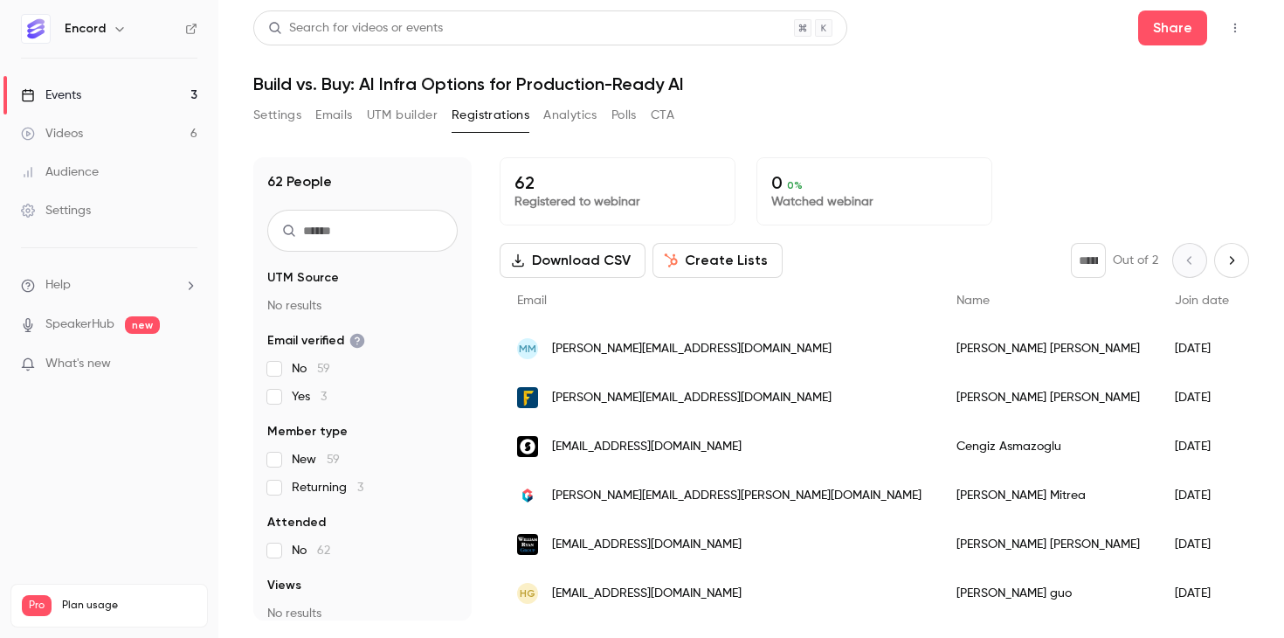
click at [391, 128] on button "UTM builder" at bounding box center [402, 115] width 71 height 28
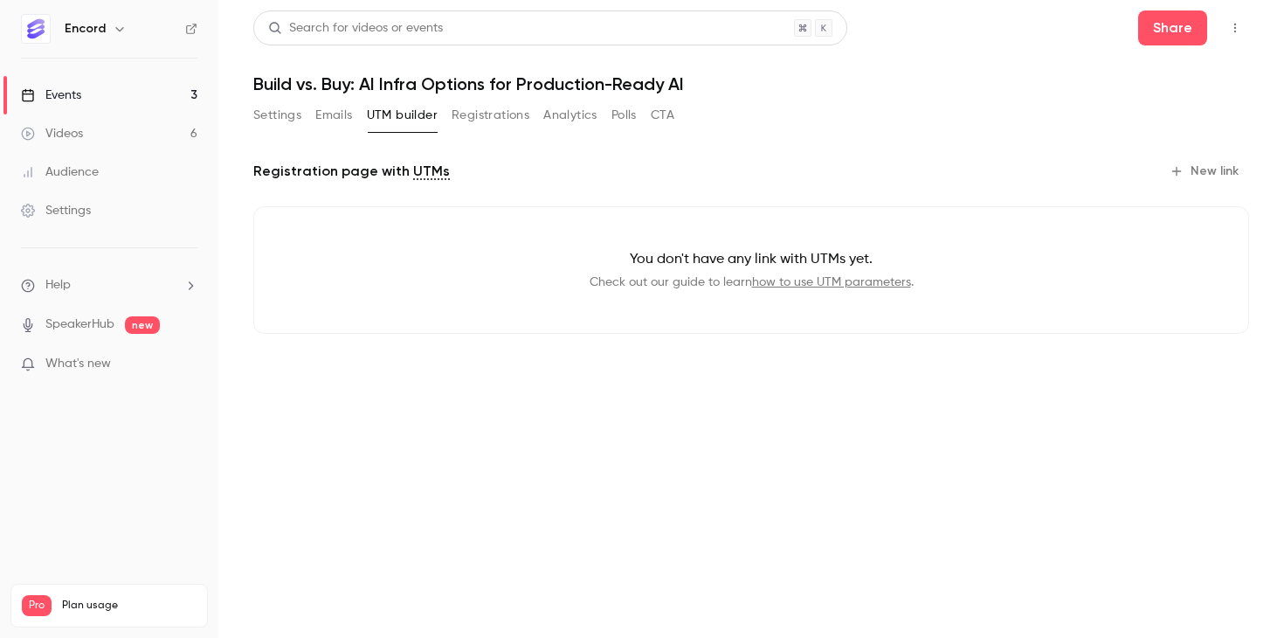
click at [327, 118] on button "Emails" at bounding box center [333, 115] width 37 height 28
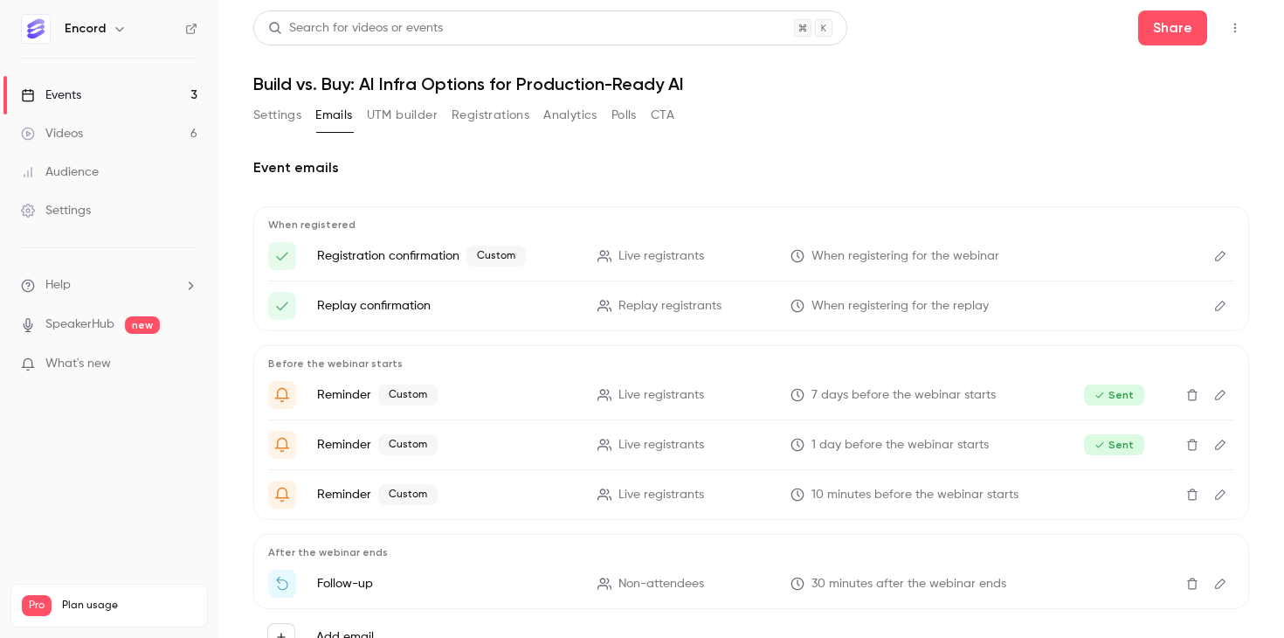
click at [65, 109] on link "Events 3" at bounding box center [109, 95] width 218 height 38
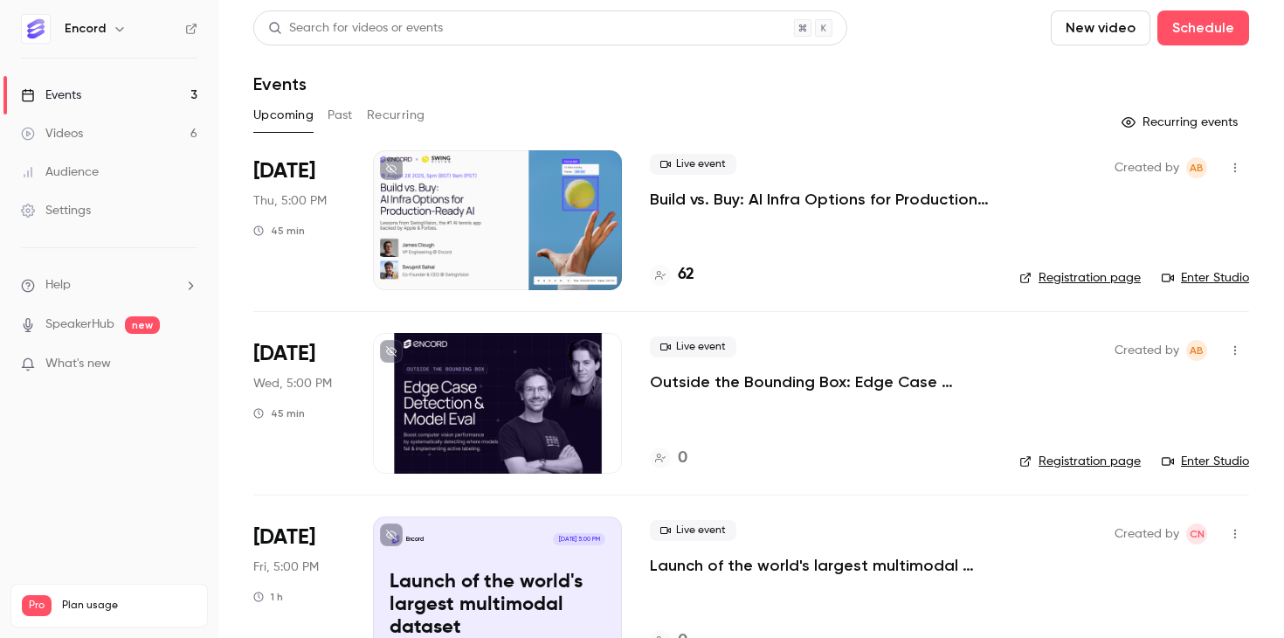
click at [791, 559] on p "Launch of the world's largest multimodal dataset" at bounding box center [821, 565] width 342 height 21
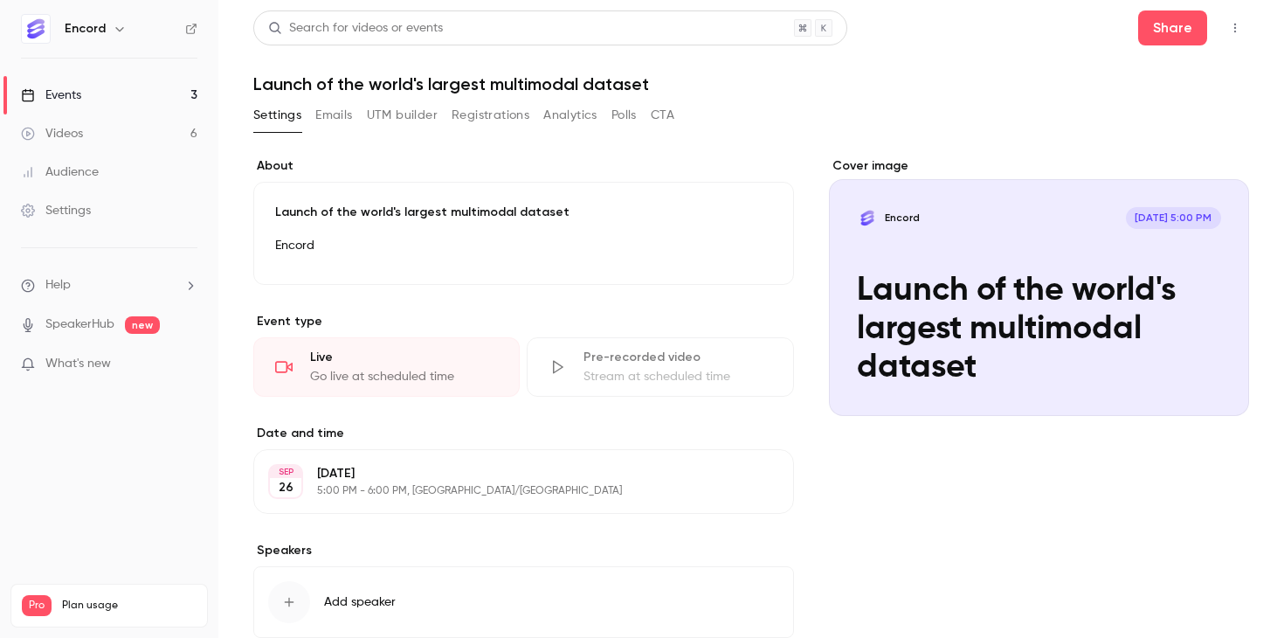
click at [336, 112] on button "Emails" at bounding box center [333, 115] width 37 height 28
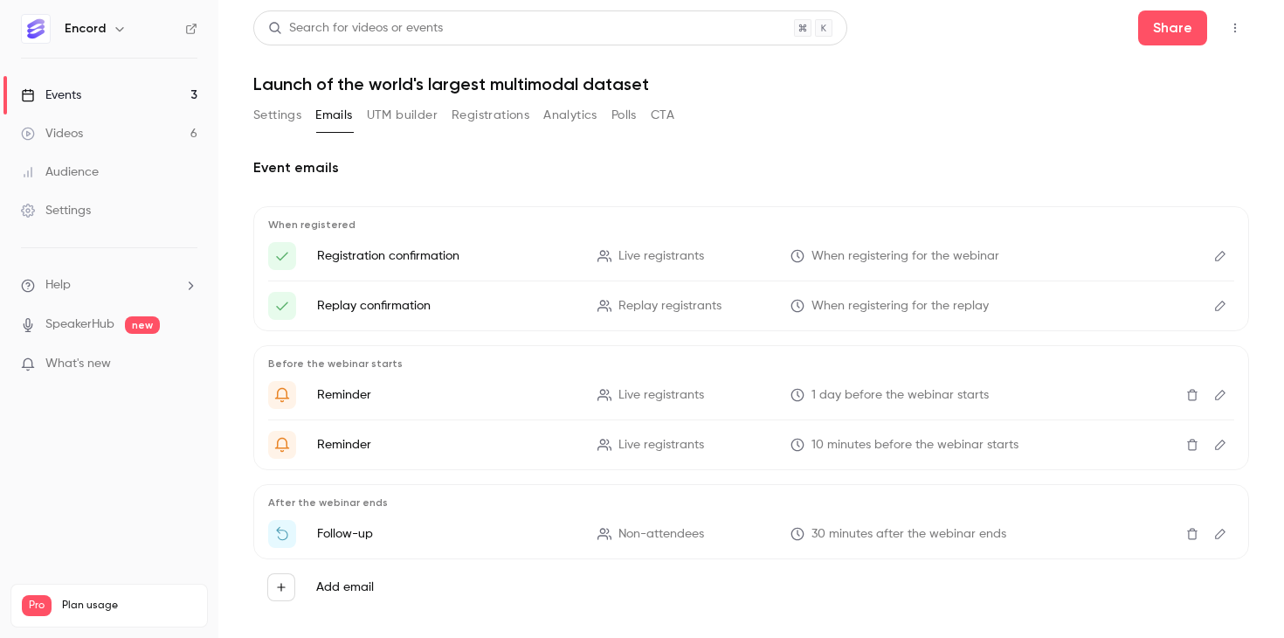
scroll to position [23, 0]
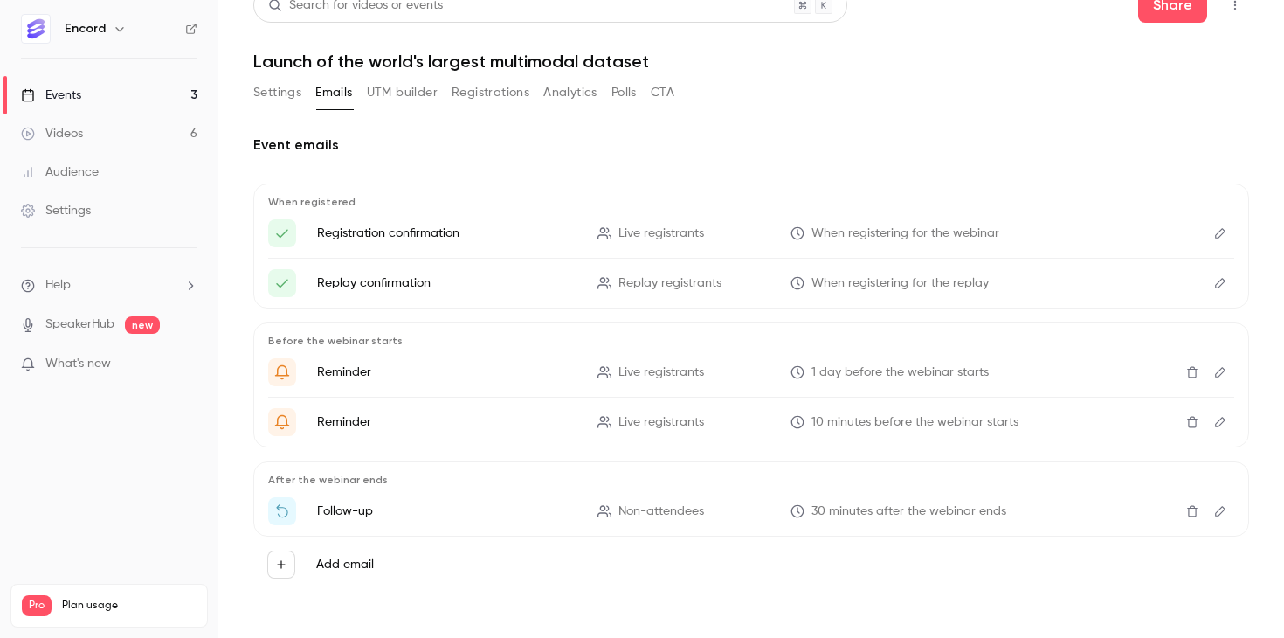
click at [321, 564] on label "Add email" at bounding box center [345, 564] width 58 height 17
click at [295, 564] on button "Add email" at bounding box center [281, 564] width 28 height 28
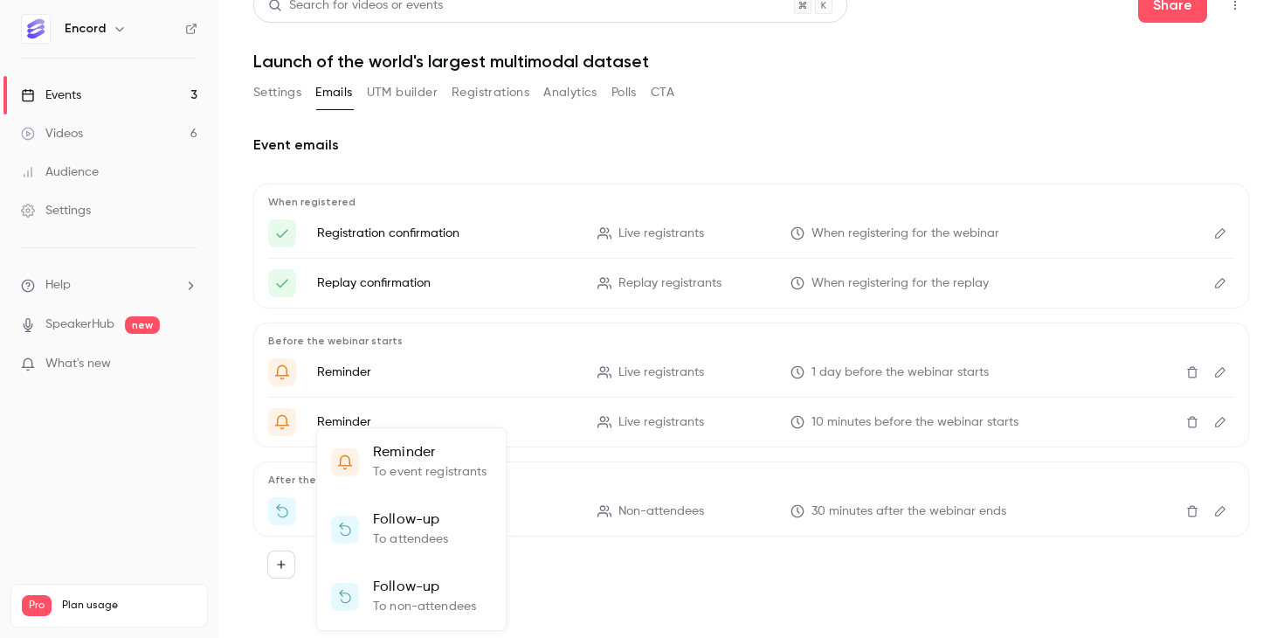
click at [412, 453] on p "Reminder" at bounding box center [430, 452] width 114 height 21
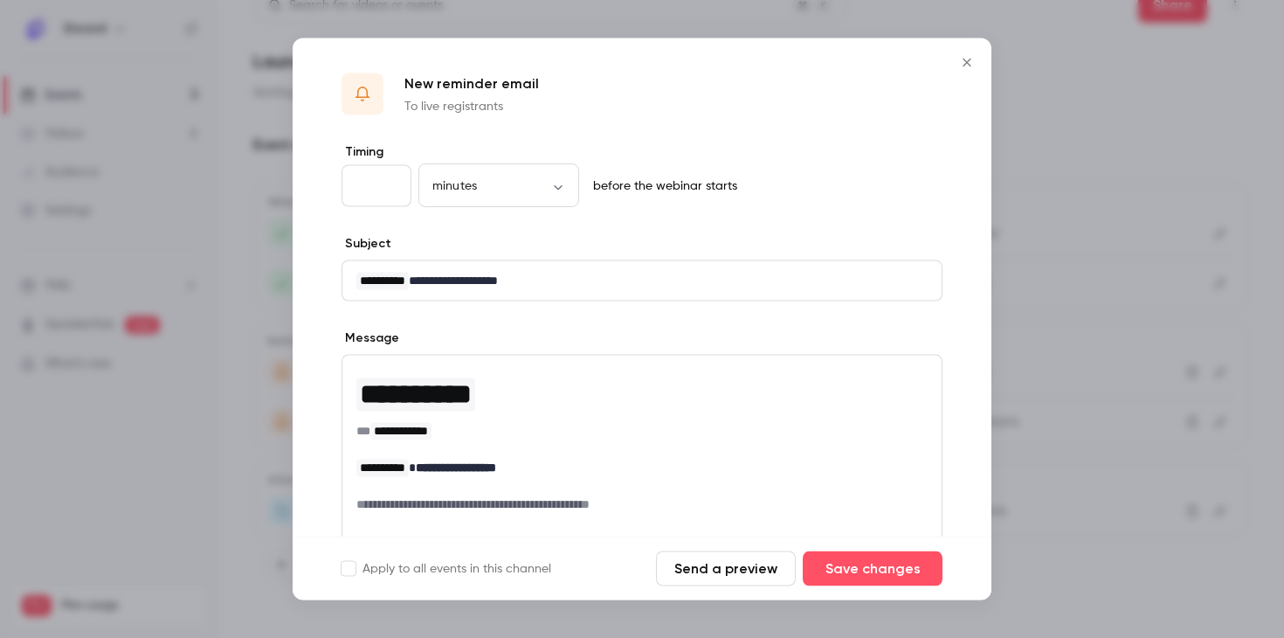
click at [373, 176] on input "**" at bounding box center [377, 186] width 70 height 42
click at [377, 191] on input "**" at bounding box center [377, 186] width 70 height 42
type input "*"
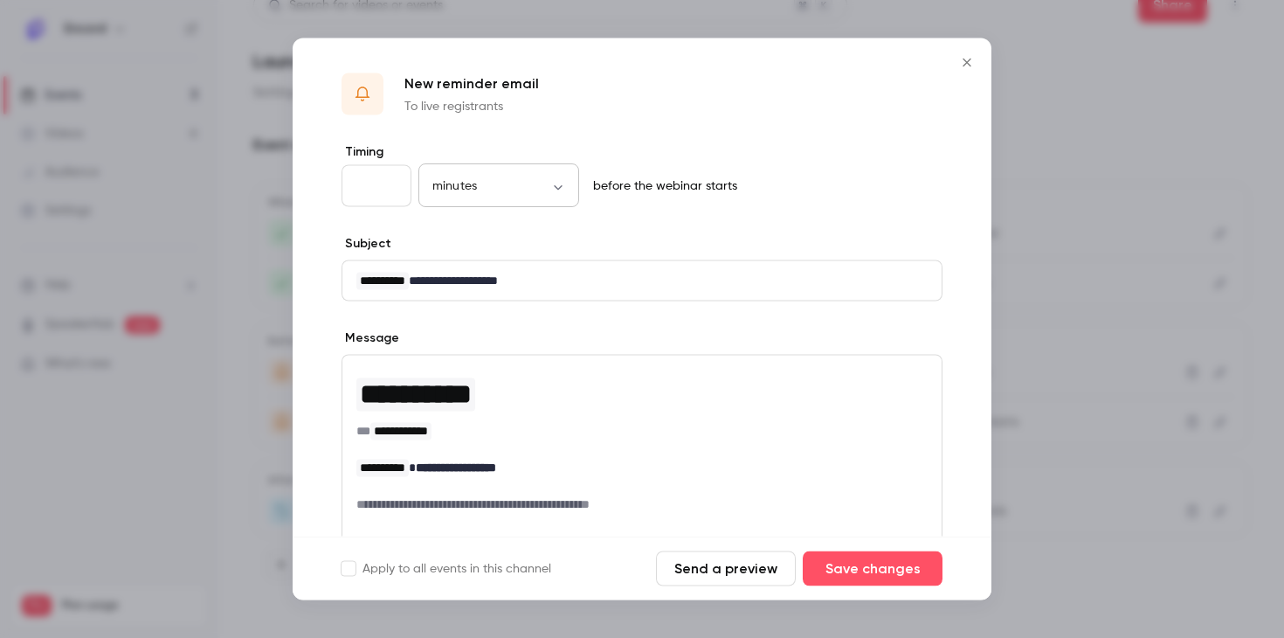
click at [474, 191] on body "**********" at bounding box center [642, 319] width 1284 height 638
click at [481, 331] on li "days" at bounding box center [499, 334] width 161 height 45
type input "****"
click at [387, 183] on input "*" at bounding box center [377, 186] width 70 height 42
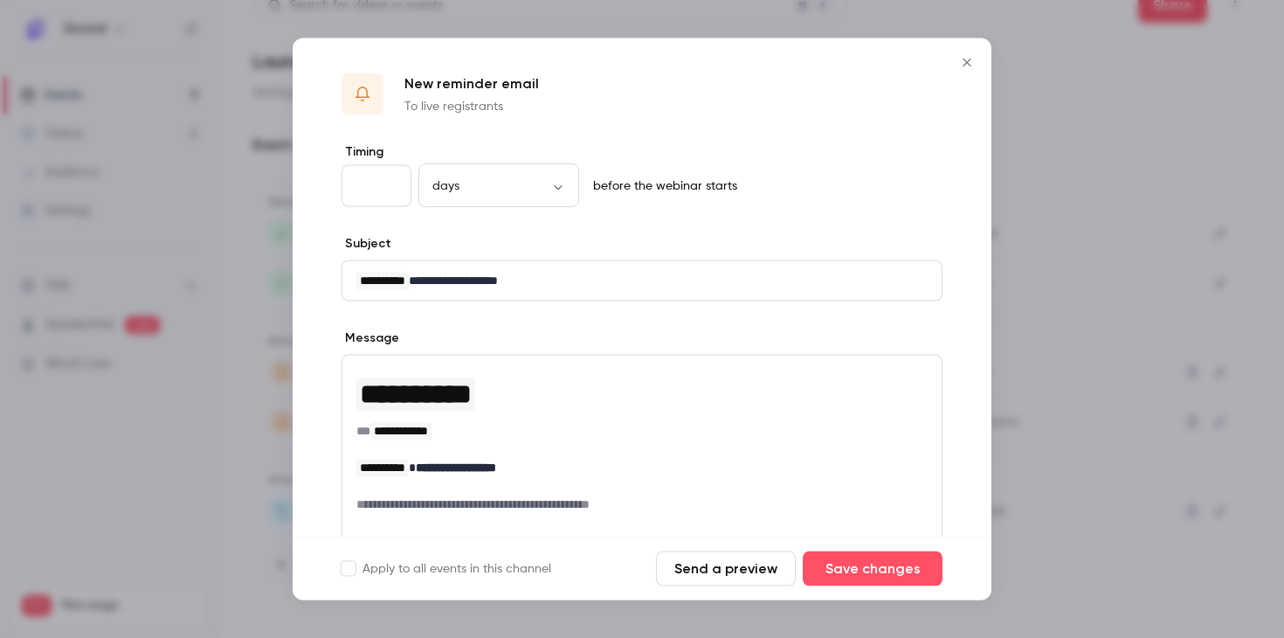
click at [387, 183] on input "*" at bounding box center [377, 186] width 70 height 42
type input "*"
click at [387, 183] on input "*" at bounding box center [377, 186] width 70 height 42
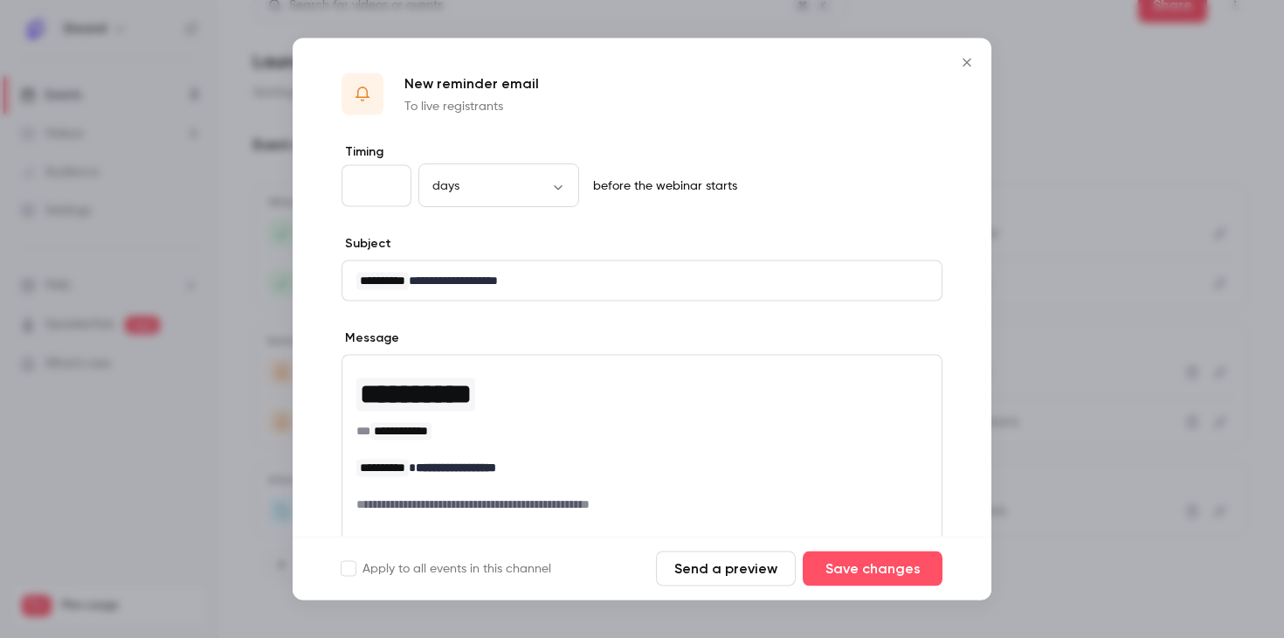
click at [566, 239] on div "Subject Type { for variables" at bounding box center [642, 246] width 601 height 22
drag, startPoint x: 560, startPoint y: 281, endPoint x: 438, endPoint y: 277, distance: 122.4
click at [438, 277] on p "**********" at bounding box center [641, 281] width 571 height 18
click at [351, 285] on div "**********" at bounding box center [642, 280] width 599 height 39
click at [621, 248] on div "Subject Type { for variables" at bounding box center [642, 246] width 601 height 22
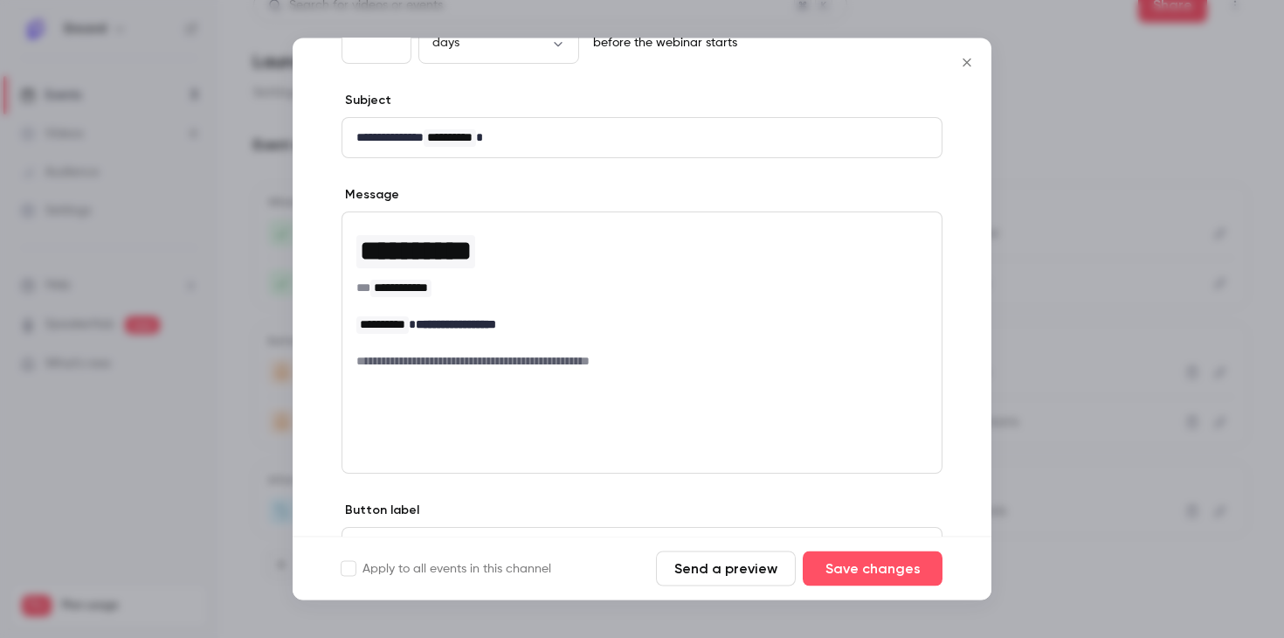
scroll to position [142, 0]
drag, startPoint x: 557, startPoint y: 324, endPoint x: 436, endPoint y: 326, distance: 120.6
click at [436, 326] on p "**********" at bounding box center [641, 326] width 571 height 18
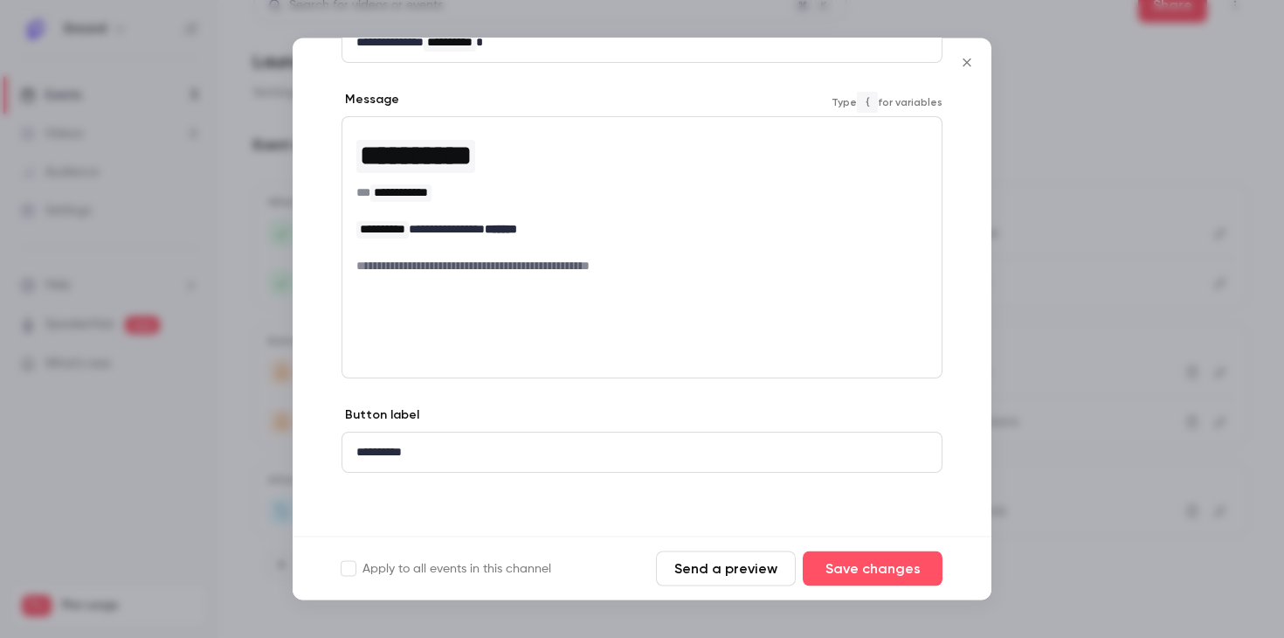
click at [815, 451] on p "**********" at bounding box center [641, 453] width 571 height 18
click at [828, 433] on div "**********" at bounding box center [642, 452] width 599 height 39
click at [857, 575] on button "Save changes" at bounding box center [873, 568] width 140 height 35
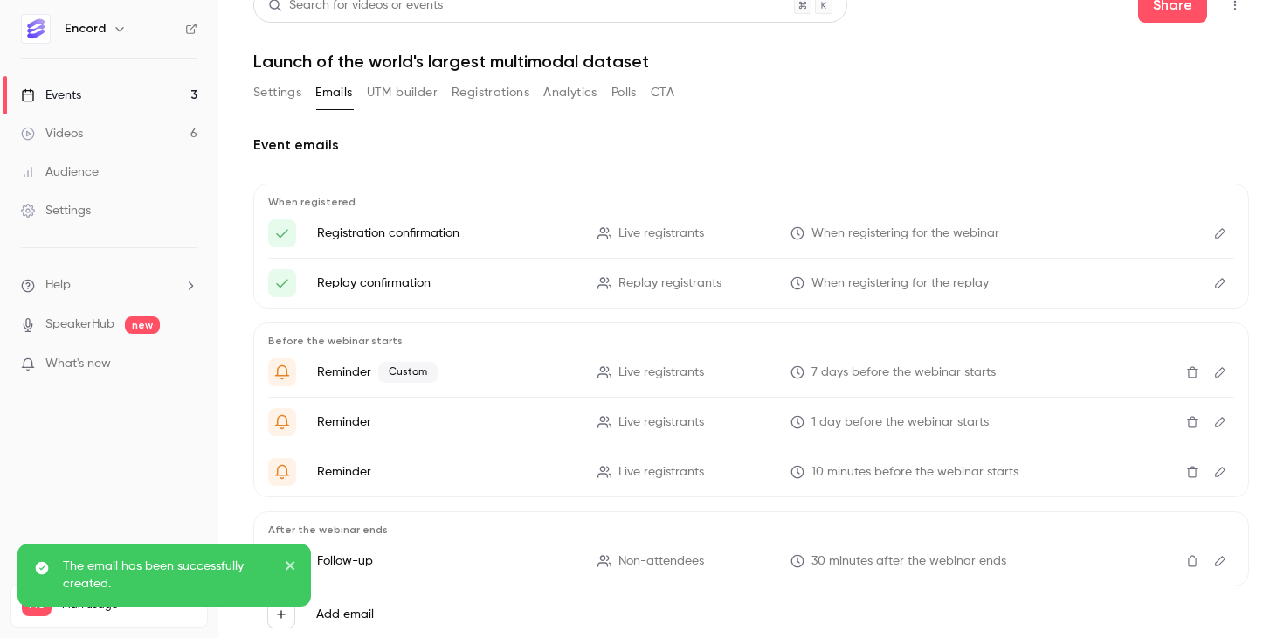
scroll to position [71, 0]
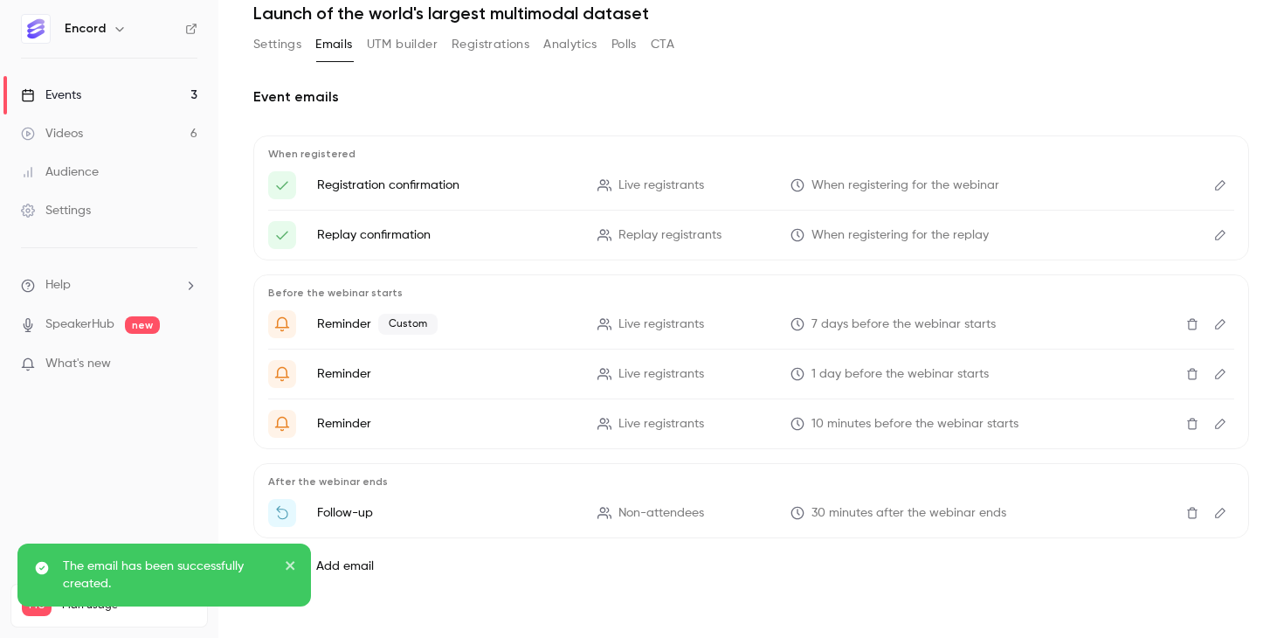
click at [290, 571] on icon "close" at bounding box center [291, 565] width 12 height 14
